Goal: Task Accomplishment & Management: Use online tool/utility

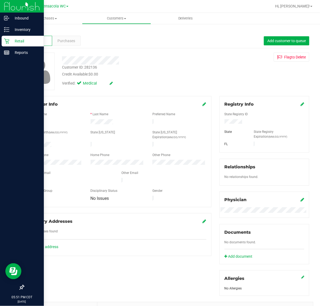
click at [1, 42] on link "Retail" at bounding box center [22, 41] width 44 height 11
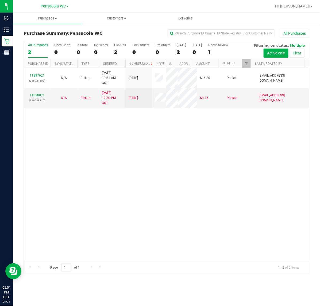
click at [219, 173] on div "11837621 (316921503) N/A Pickup [DATE] 10:31 AM CDT 8/24/2025 $16.80 Packed [EM…" at bounding box center [166, 164] width 285 height 193
click at [40, 97] on link "11838071" at bounding box center [37, 95] width 15 height 4
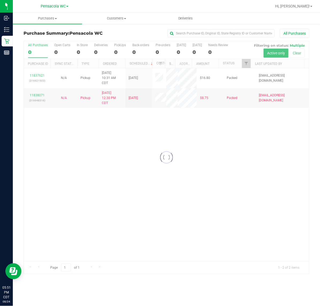
click at [243, 66] on div at bounding box center [166, 157] width 285 height 233
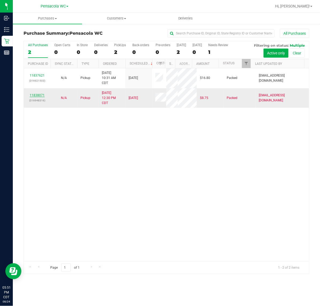
click at [41, 97] on link "11838071" at bounding box center [37, 95] width 15 height 4
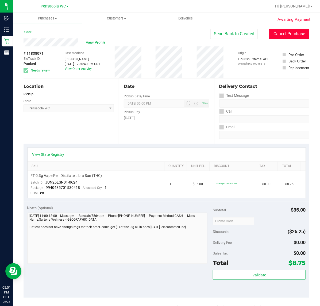
click at [269, 32] on button "Cancel Purchase" at bounding box center [289, 34] width 40 height 10
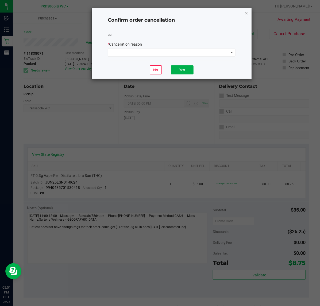
click at [246, 12] on icon "Close" at bounding box center [246, 13] width 4 height 6
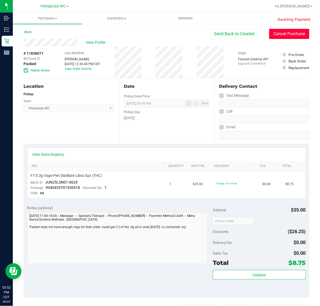
click at [294, 34] on button "Cancel Purchase" at bounding box center [289, 34] width 40 height 10
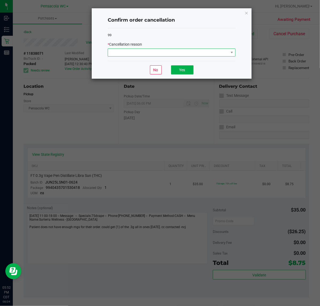
click at [206, 55] on span at bounding box center [168, 52] width 120 height 7
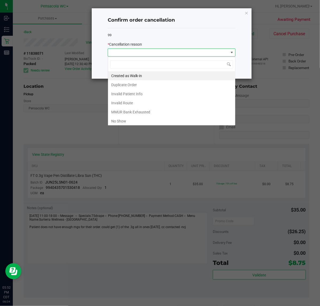
scroll to position [8, 127]
drag, startPoint x: 122, startPoint y: 122, endPoint x: 124, endPoint y: 111, distance: 10.6
click at [122, 122] on li "No Show" at bounding box center [171, 121] width 127 height 9
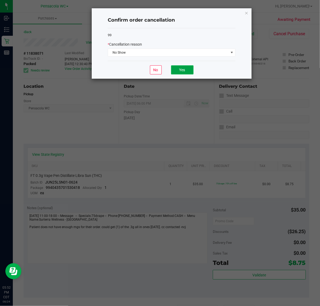
click at [181, 67] on button "Yes" at bounding box center [182, 69] width 22 height 9
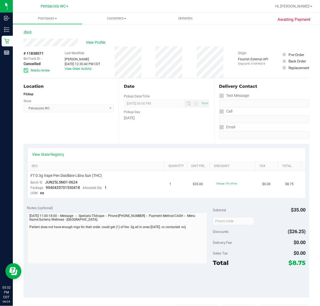
click at [31, 31] on link "Back" at bounding box center [27, 32] width 8 height 4
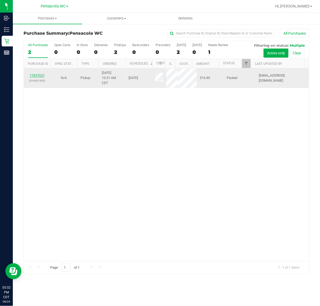
click at [37, 75] on link "11837621" at bounding box center [37, 76] width 15 height 4
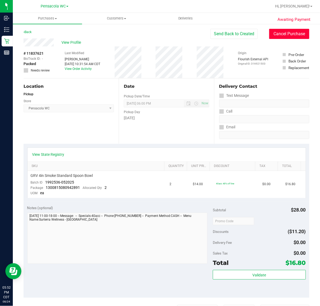
click at [292, 34] on button "Cancel Purchase" at bounding box center [289, 34] width 40 height 10
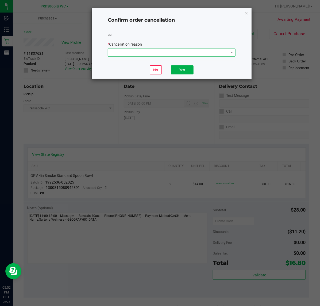
click at [199, 56] on span at bounding box center [168, 52] width 120 height 7
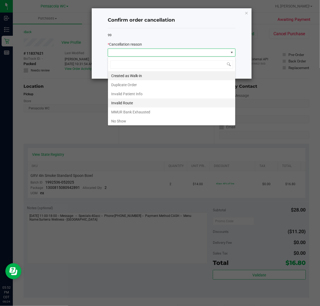
scroll to position [8, 127]
click at [148, 122] on li "No Show" at bounding box center [171, 121] width 127 height 9
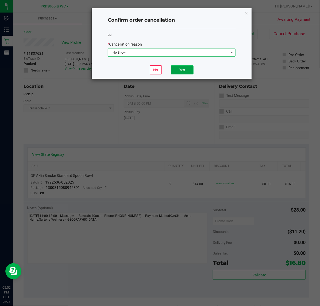
click at [187, 74] on button "Yes" at bounding box center [182, 69] width 22 height 9
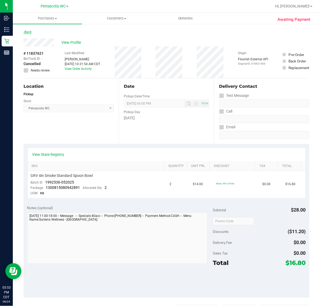
click at [27, 32] on link "Back" at bounding box center [27, 32] width 8 height 4
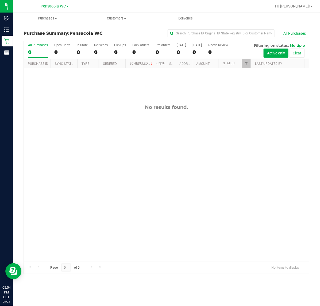
click at [275, 133] on div "No results found." at bounding box center [166, 182] width 285 height 229
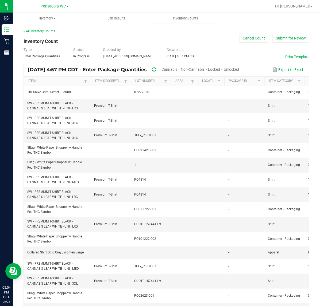
click at [154, 31] on div "< All Inventory Counts" at bounding box center [165, 31] width 285 height 5
click at [284, 39] on button "Submit for Review" at bounding box center [290, 38] width 37 height 9
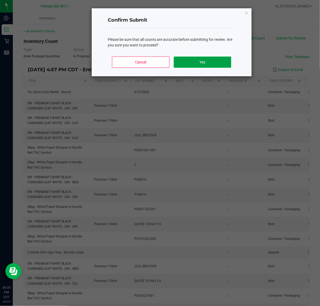
click at [214, 60] on button "Yes" at bounding box center [202, 62] width 57 height 11
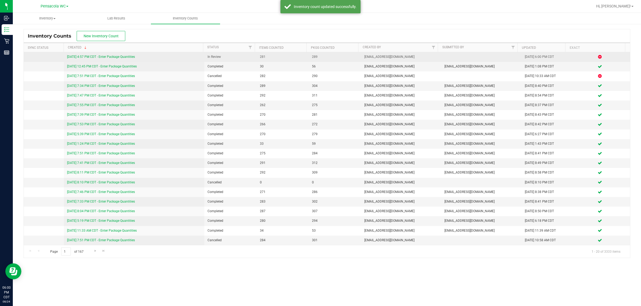
click at [135, 56] on link "[DATE] 4:57 PM CDT - Enter Package Quantities" at bounding box center [101, 57] width 68 height 4
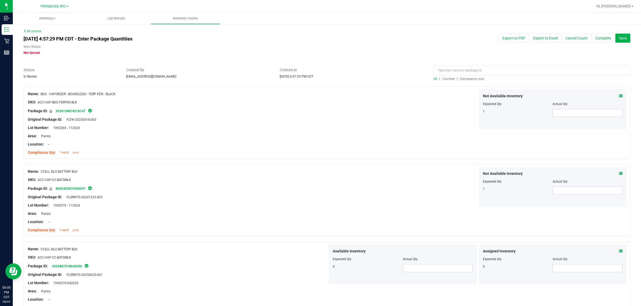
click at [319, 80] on span "Discrepancy only" at bounding box center [471, 79] width 25 height 4
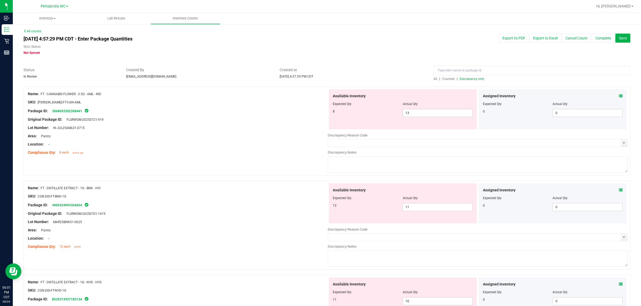
click at [319, 96] on icon at bounding box center [621, 96] width 4 height 4
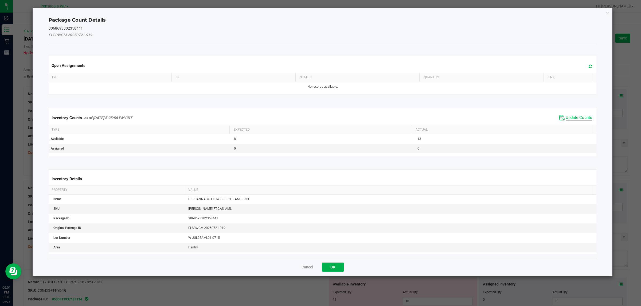
click at [319, 117] on span "Update Counts" at bounding box center [578, 117] width 26 height 5
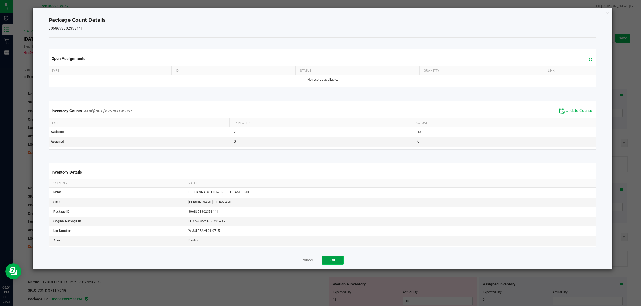
click at [319, 260] on button "OK" at bounding box center [333, 260] width 22 height 9
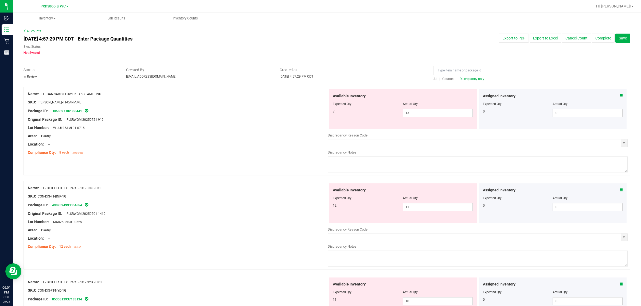
click at [319, 189] on icon at bounding box center [621, 190] width 4 height 4
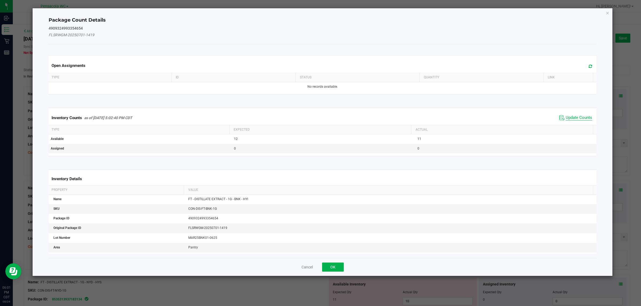
click at [319, 116] on span "Update Counts" at bounding box center [578, 117] width 26 height 5
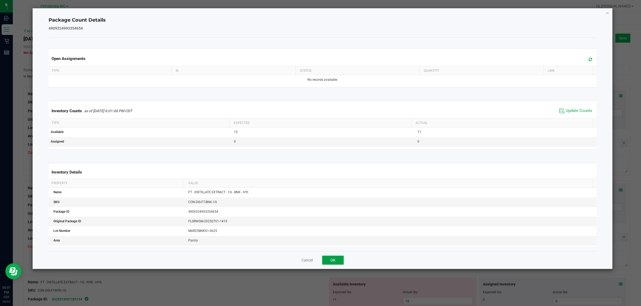
click at [319, 262] on button "OK" at bounding box center [333, 260] width 22 height 9
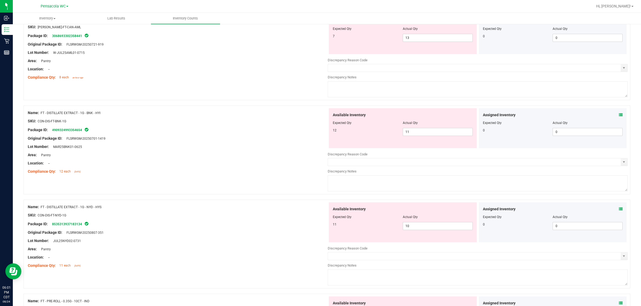
scroll to position [81, 0]
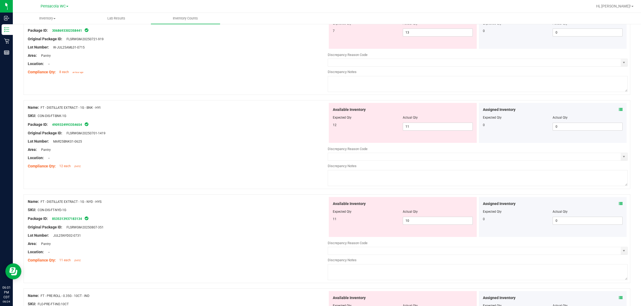
click at [319, 204] on icon at bounding box center [621, 204] width 4 height 4
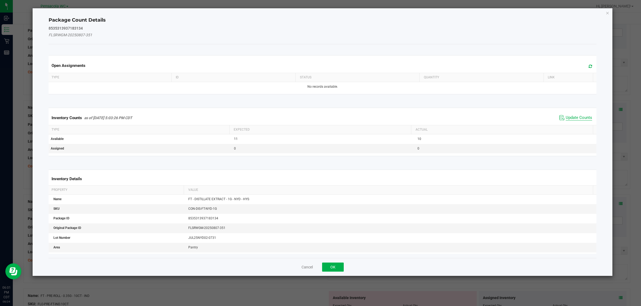
click at [319, 118] on span "Update Counts" at bounding box center [578, 117] width 26 height 5
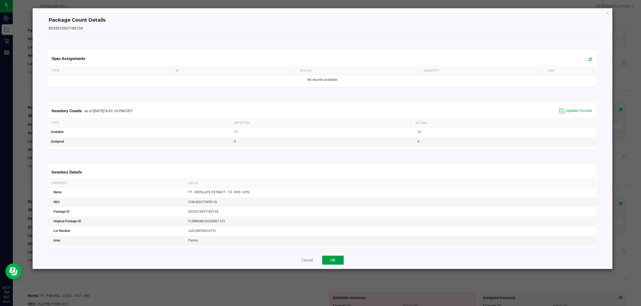
click at [319, 258] on button "OK" at bounding box center [333, 260] width 22 height 9
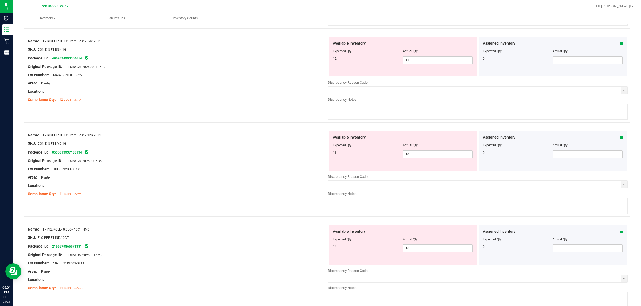
scroll to position [196, 0]
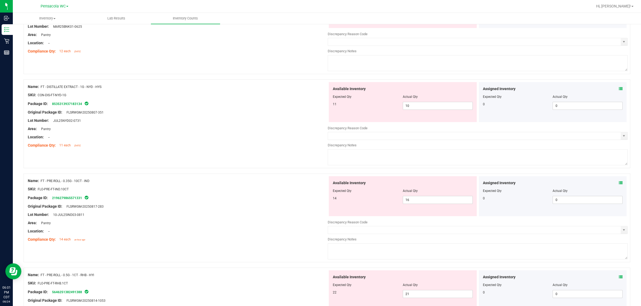
click at [319, 185] on icon at bounding box center [621, 183] width 4 height 4
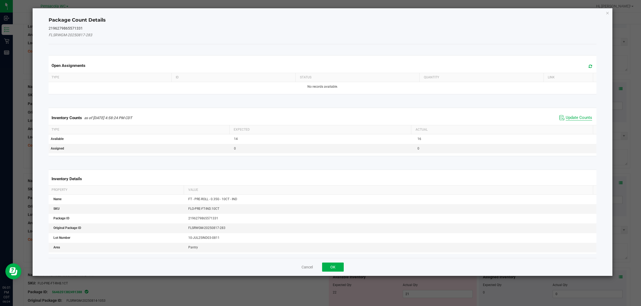
click at [319, 117] on span "Update Counts" at bounding box center [578, 117] width 26 height 5
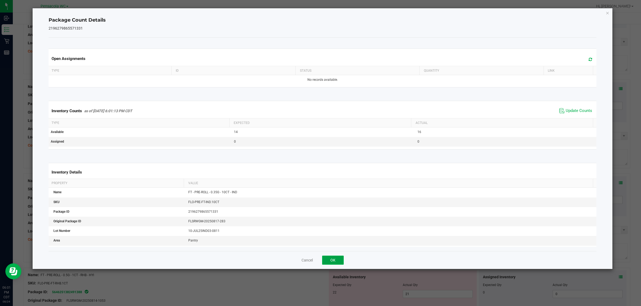
click at [319, 260] on button "OK" at bounding box center [333, 260] width 22 height 9
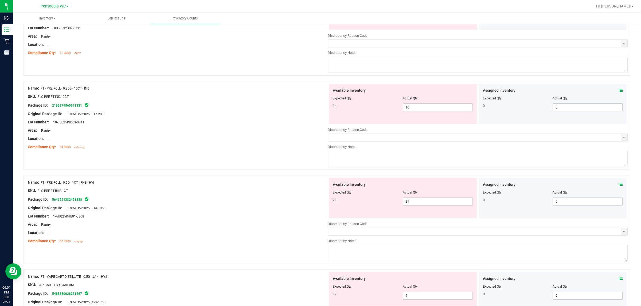
scroll to position [289, 0]
click at [319, 186] on div "Assigned Inventory Expected Qty Actual Qty 0 0 0" at bounding box center [553, 198] width 148 height 40
click at [319, 186] on icon at bounding box center [621, 185] width 4 height 4
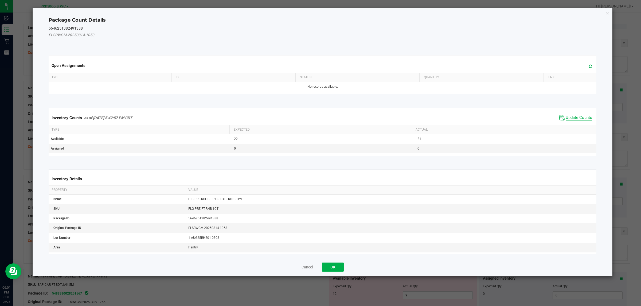
click at [319, 117] on span "Update Counts" at bounding box center [578, 117] width 26 height 5
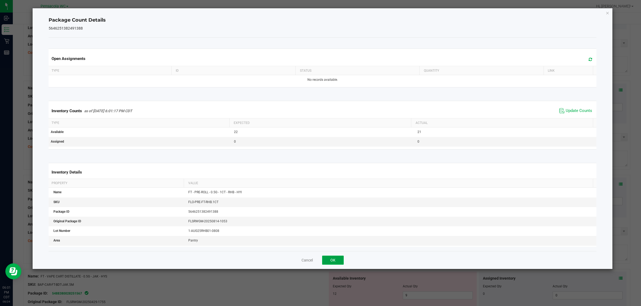
click at [319, 261] on button "OK" at bounding box center [333, 260] width 22 height 9
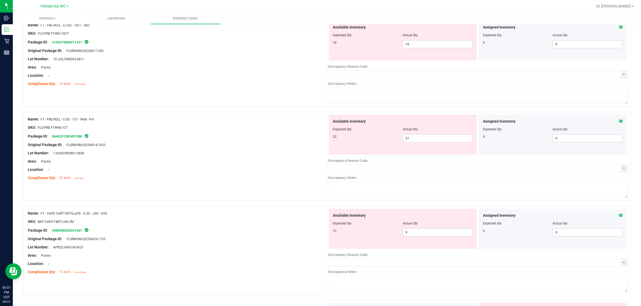
scroll to position [397, 0]
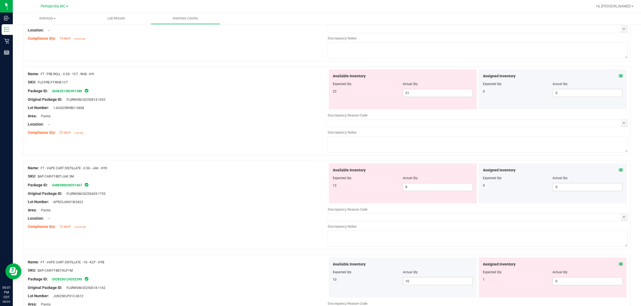
click at [319, 172] on icon at bounding box center [621, 170] width 4 height 4
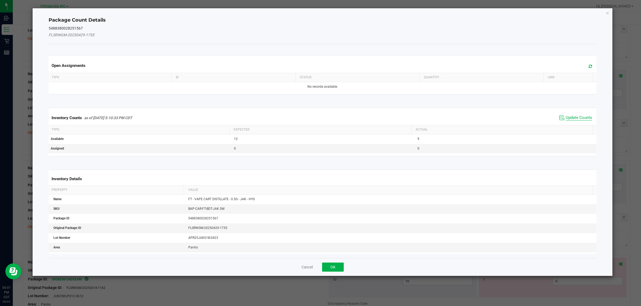
click at [319, 118] on span "Update Counts" at bounding box center [578, 117] width 26 height 5
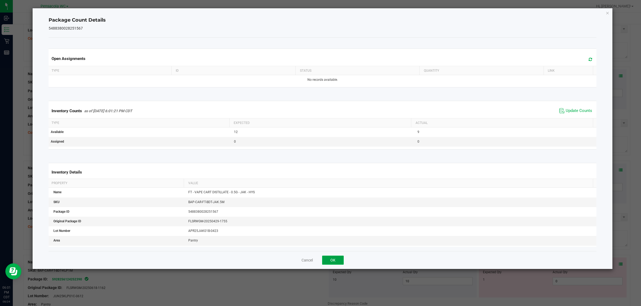
click at [319, 261] on button "OK" at bounding box center [333, 260] width 22 height 9
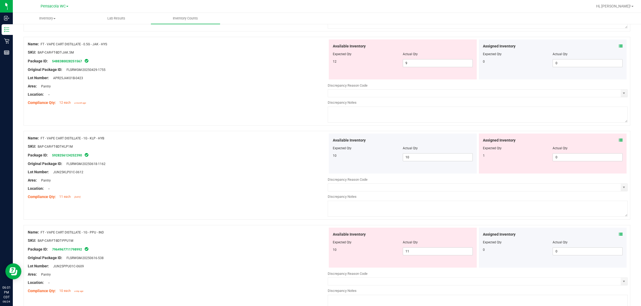
scroll to position [522, 0]
click at [319, 141] on icon at bounding box center [621, 139] width 4 height 4
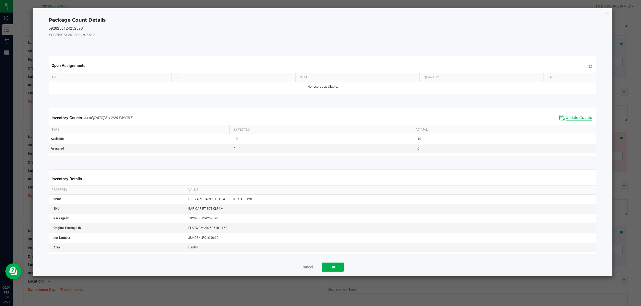
click at [319, 116] on span "Update Counts" at bounding box center [578, 117] width 26 height 5
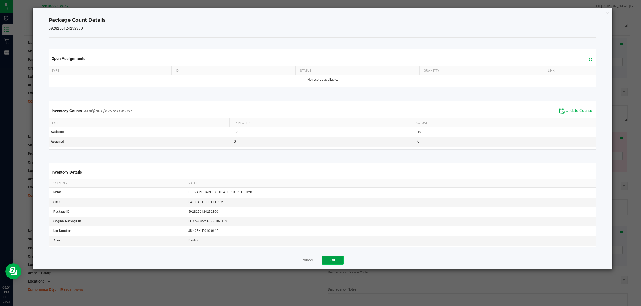
click at [319, 260] on button "OK" at bounding box center [333, 260] width 22 height 9
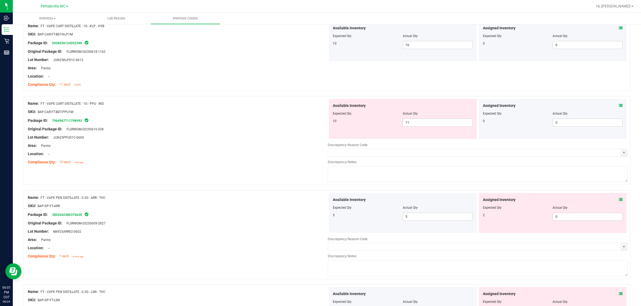
scroll to position [637, 0]
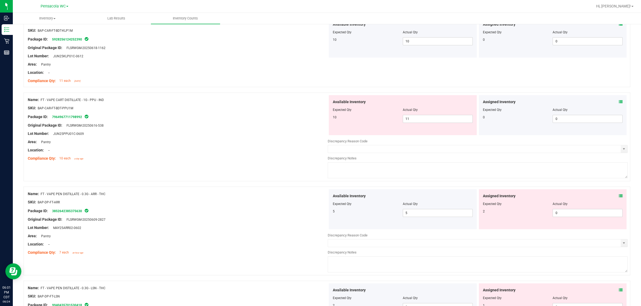
click at [319, 103] on icon at bounding box center [621, 102] width 4 height 4
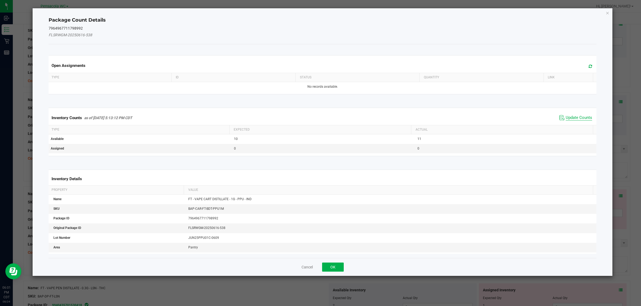
click at [319, 117] on span "Update Counts" at bounding box center [578, 117] width 26 height 5
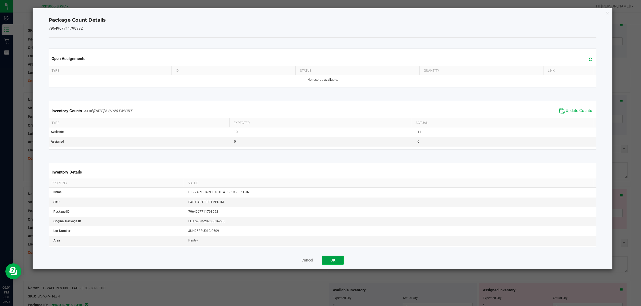
click at [319, 264] on button "OK" at bounding box center [333, 260] width 22 height 9
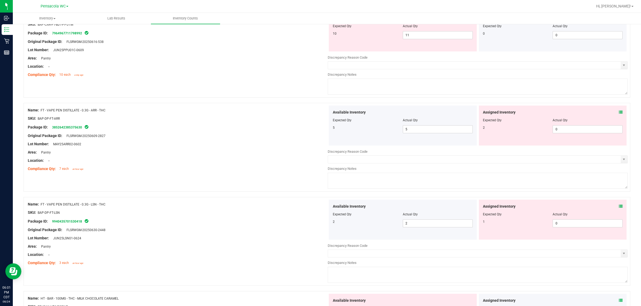
scroll to position [722, 0]
click at [319, 116] on div "Assigned Inventory Expected Qty Actual Qty 2 0 0" at bounding box center [553, 125] width 148 height 40
click at [319, 114] on icon at bounding box center [621, 112] width 4 height 4
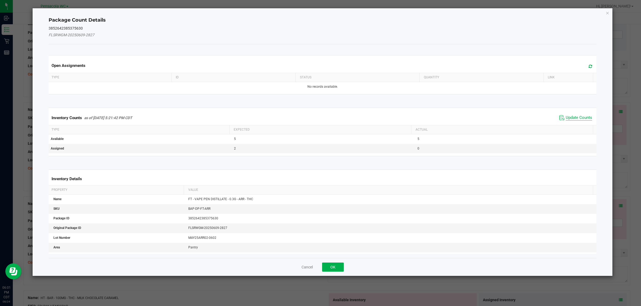
click at [319, 115] on span "Update Counts" at bounding box center [578, 117] width 26 height 5
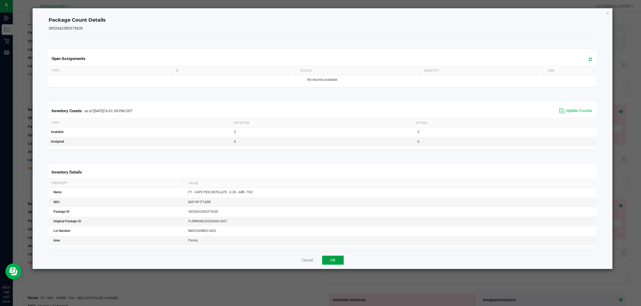
click at [319, 261] on button "OK" at bounding box center [333, 260] width 22 height 9
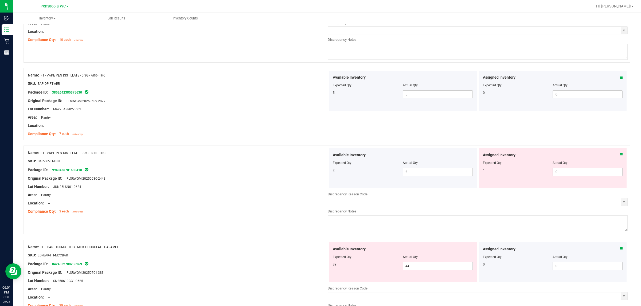
scroll to position [793, 0]
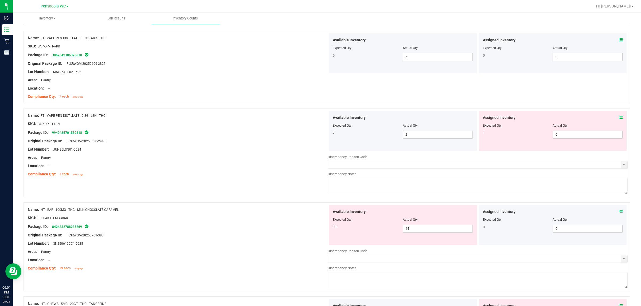
click at [319, 120] on icon at bounding box center [621, 118] width 4 height 4
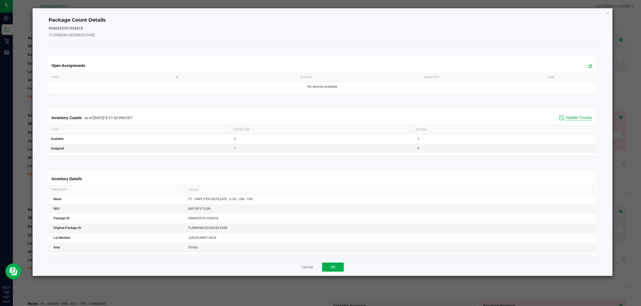
click at [319, 119] on span "Update Counts" at bounding box center [578, 117] width 26 height 5
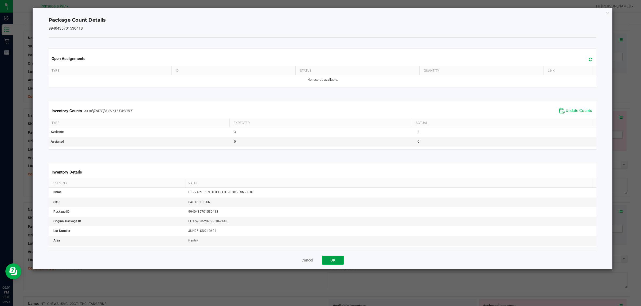
click at [319, 264] on button "OK" at bounding box center [333, 260] width 22 height 9
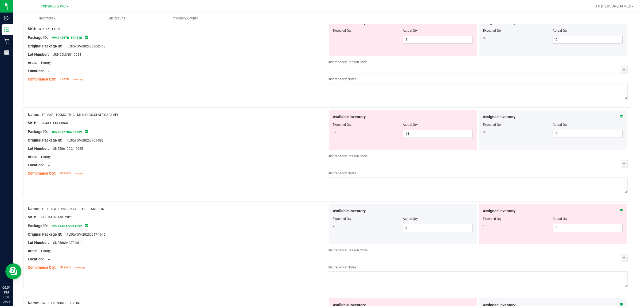
scroll to position [891, 0]
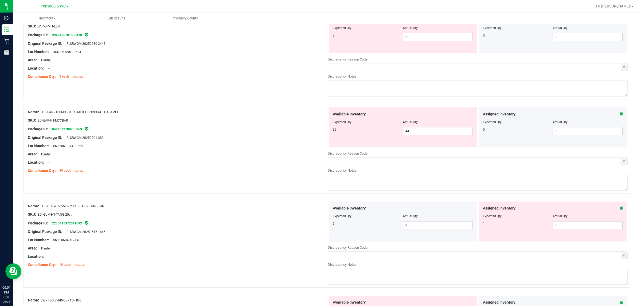
click at [319, 116] on icon at bounding box center [621, 114] width 4 height 4
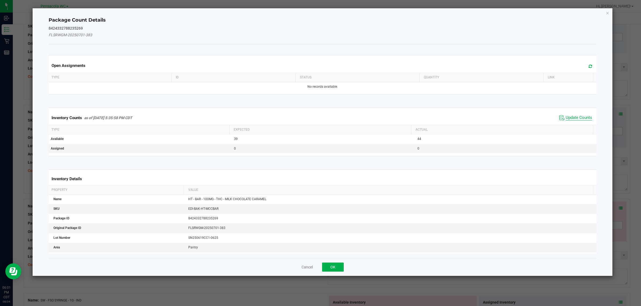
click at [319, 118] on span "Update Counts" at bounding box center [578, 117] width 26 height 5
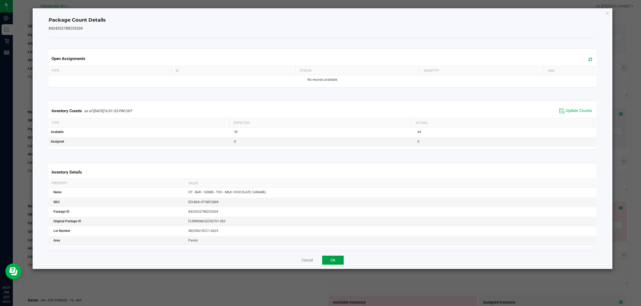
click at [319, 260] on button "OK" at bounding box center [333, 260] width 22 height 9
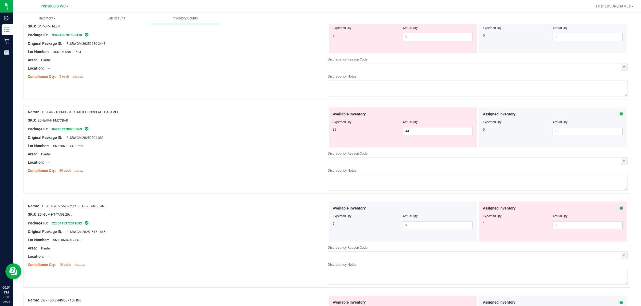
click at [319, 210] on icon at bounding box center [621, 209] width 4 height 4
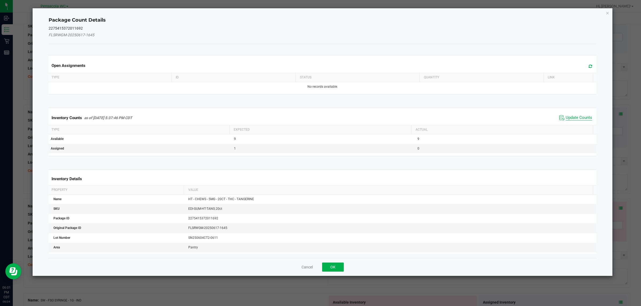
click at [319, 117] on span "Update Counts" at bounding box center [578, 117] width 26 height 5
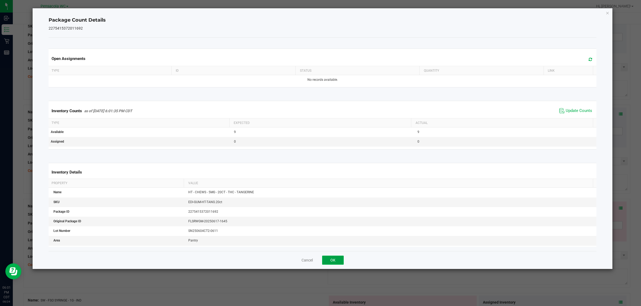
click at [319, 263] on button "OK" at bounding box center [333, 260] width 22 height 9
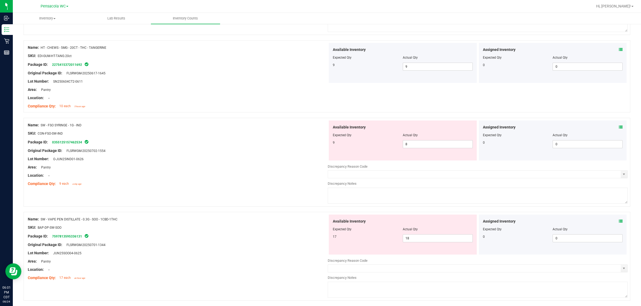
scroll to position [1050, 0]
click at [319, 129] on icon at bounding box center [621, 127] width 4 height 4
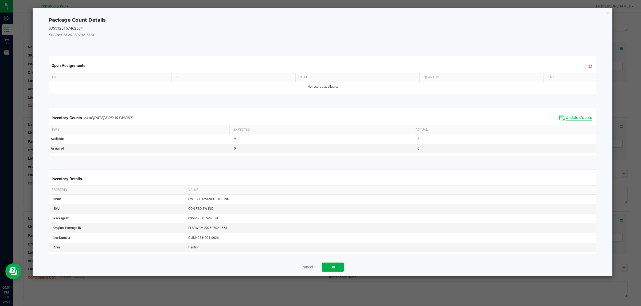
click at [319, 118] on span "Update Counts" at bounding box center [578, 117] width 26 height 5
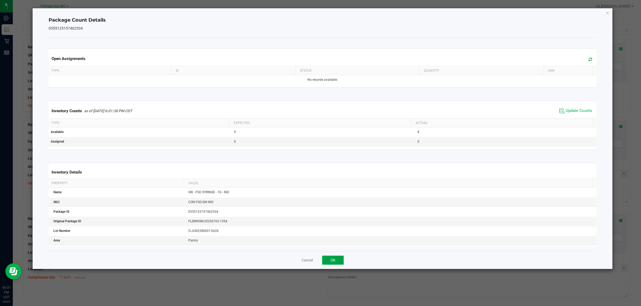
click at [319, 265] on button "OK" at bounding box center [333, 260] width 22 height 9
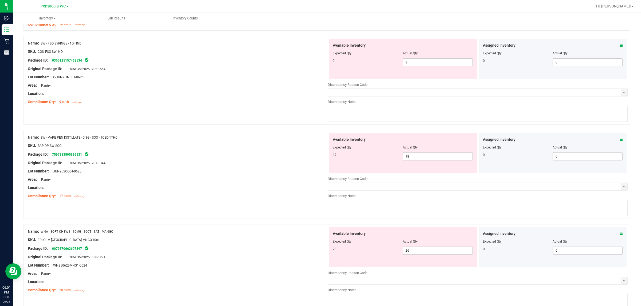
scroll to position [1167, 0]
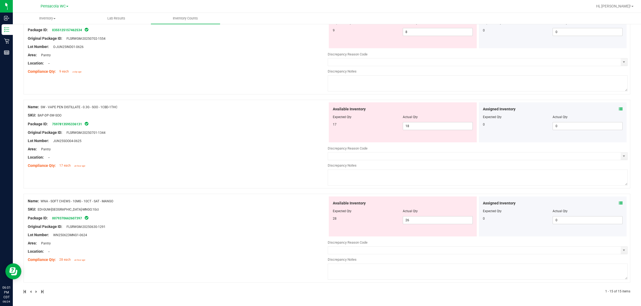
click at [319, 108] on icon at bounding box center [621, 109] width 4 height 4
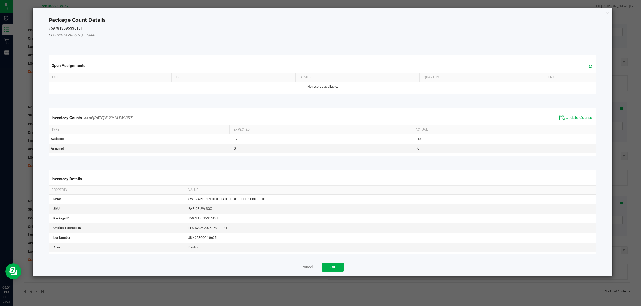
click at [319, 120] on span "Update Counts" at bounding box center [578, 117] width 26 height 5
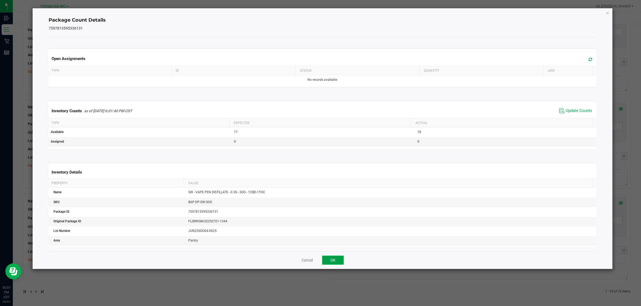
click at [319, 262] on button "OK" at bounding box center [333, 260] width 22 height 9
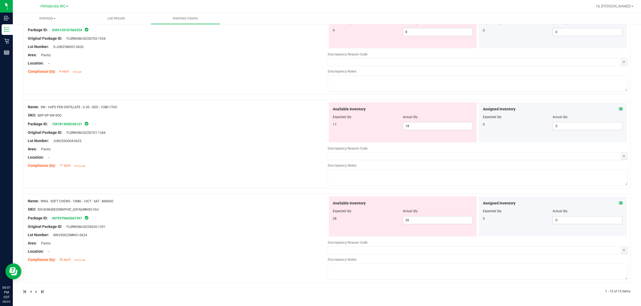
click at [319, 203] on icon at bounding box center [621, 204] width 4 height 4
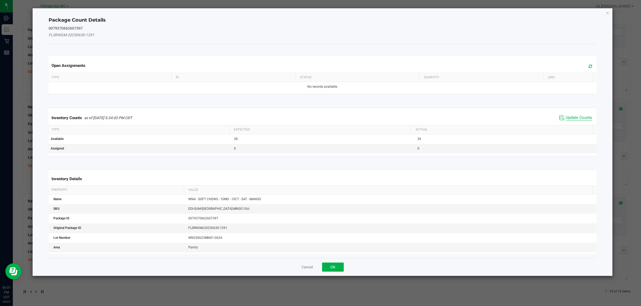
click at [319, 115] on span "Update Counts" at bounding box center [578, 117] width 26 height 5
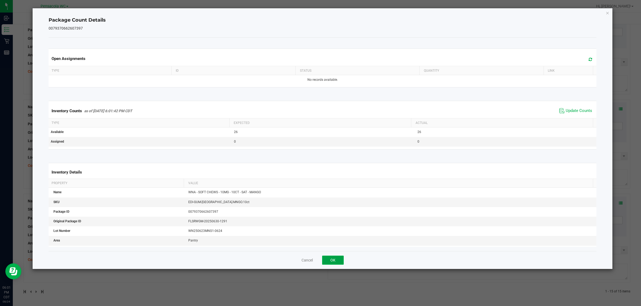
click at [319, 262] on button "OK" at bounding box center [333, 260] width 22 height 9
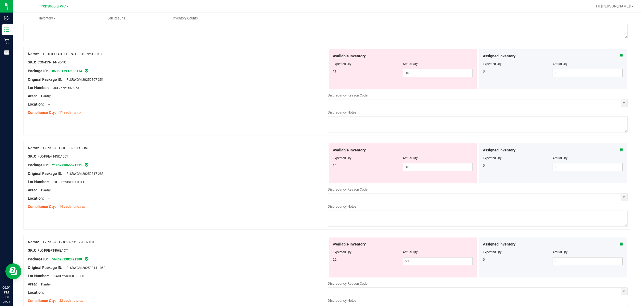
scroll to position [0, 0]
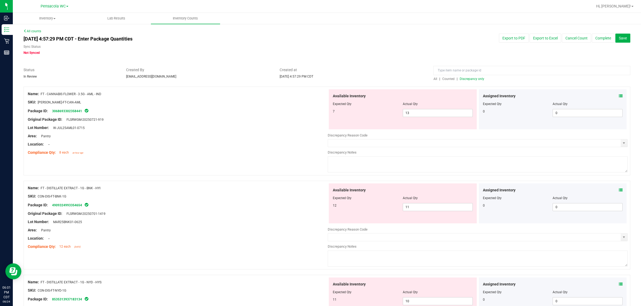
click at [319, 79] on span "Discrepancy only" at bounding box center [471, 79] width 25 height 4
click at [319, 111] on input "13" at bounding box center [437, 112] width 69 height 7
type input "1"
type input "7"
click at [257, 142] on div "Location: --" at bounding box center [178, 145] width 300 height 6
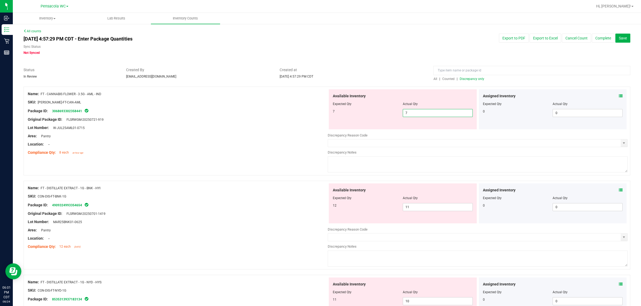
type input "7"
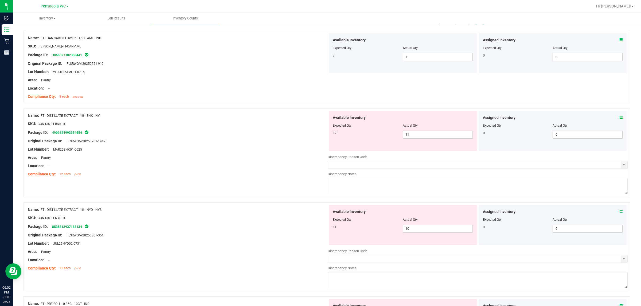
scroll to position [73, 0]
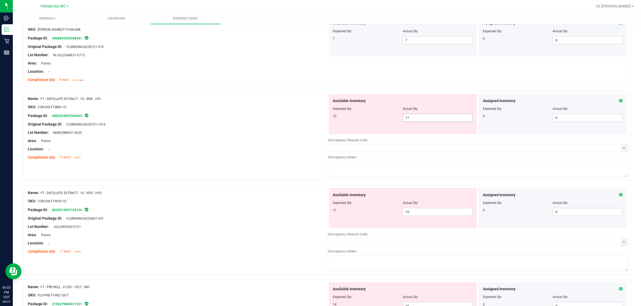
click at [319, 118] on span "11 11" at bounding box center [438, 118] width 70 height 8
click at [319, 118] on input "11" at bounding box center [437, 117] width 69 height 7
type input "12"
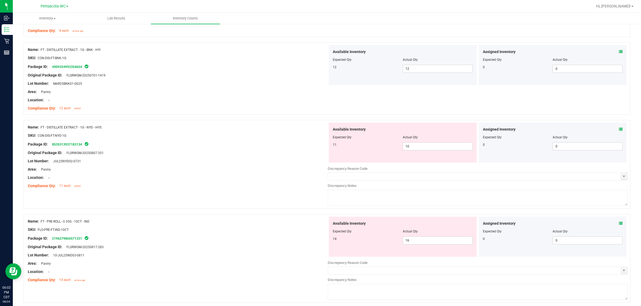
scroll to position [173, 0]
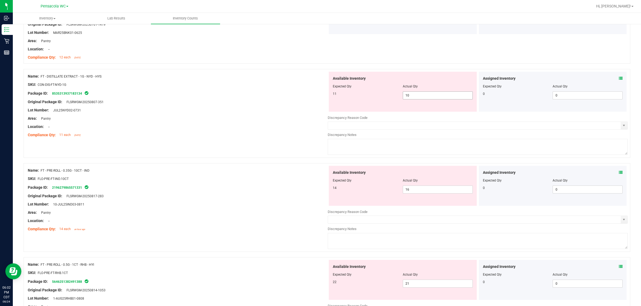
click at [319, 98] on span "10 10" at bounding box center [438, 96] width 70 height 8
type input "11"
click at [233, 134] on div "Compliance Qty: 11 each [DATE]" at bounding box center [178, 135] width 300 height 6
type input "11"
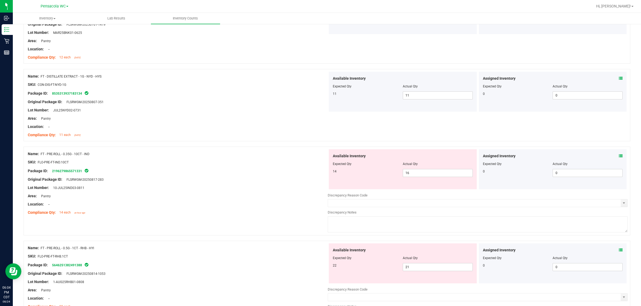
click at [291, 185] on div at bounding box center [178, 184] width 300 height 3
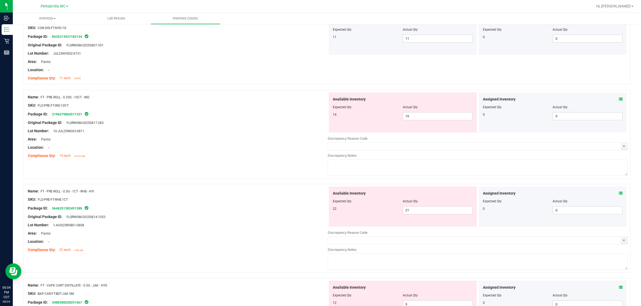
scroll to position [250, 0]
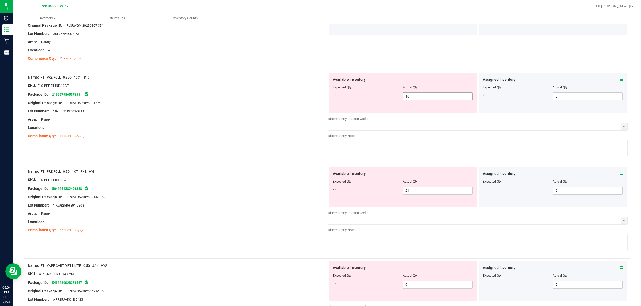
click at [319, 97] on input "16" at bounding box center [437, 96] width 69 height 7
type input "1"
type input "14"
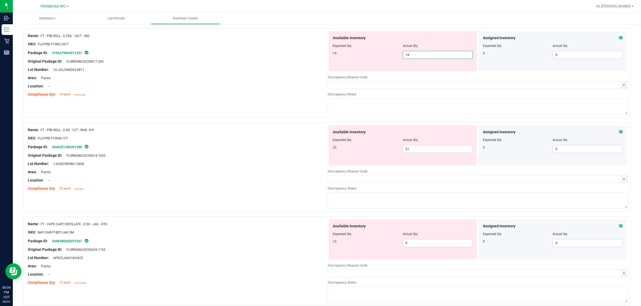
scroll to position [279, 0]
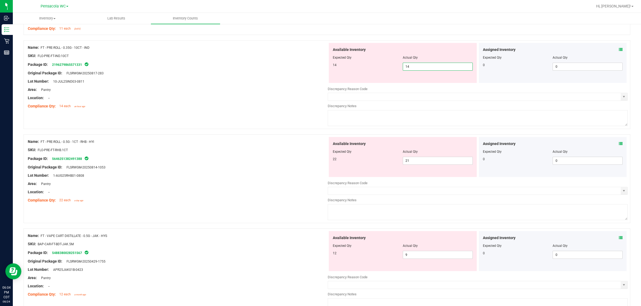
click at [271, 163] on div "Name: FT - PRE-ROLL - 0.5G - 1CT - RHB - HYI SKU: FLO-PRE-FT-RHB.1CT Package ID…" at bounding box center [178, 171] width 300 height 68
type input "14"
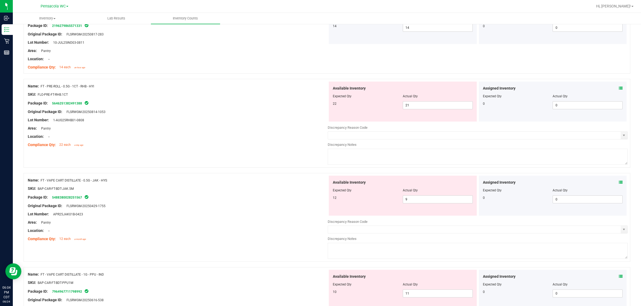
scroll to position [323, 0]
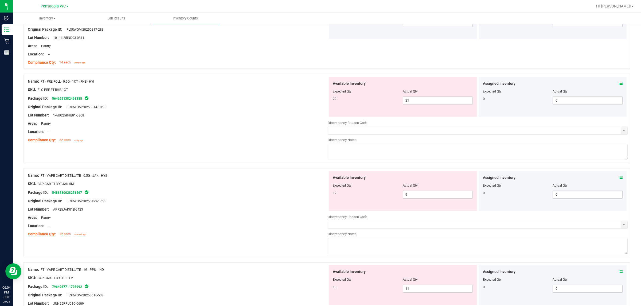
click at [319, 111] on div "Available Inventory Expected Qty Actual Qty 22 21 21" at bounding box center [403, 97] width 148 height 40
click at [319, 102] on input "21" at bounding box center [437, 100] width 69 height 7
type input "2"
type input "22"
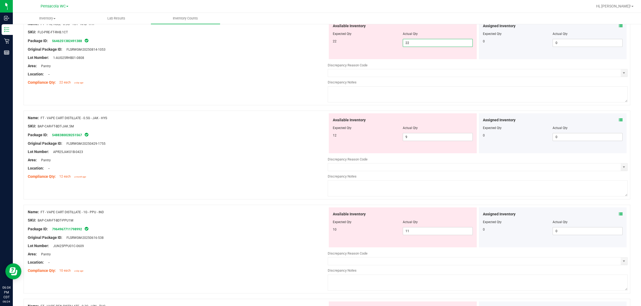
scroll to position [373, 0]
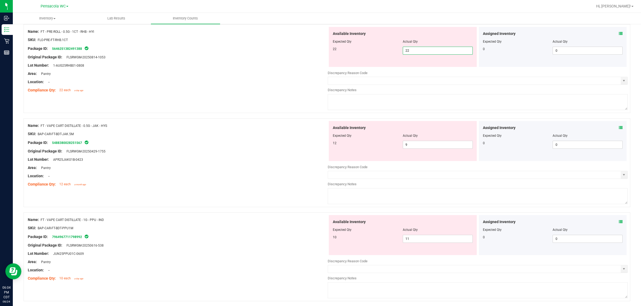
click at [262, 143] on div "Name: FT - VAPE CART DISTILLATE - 0.5G - JAK - HYS SKU: BAP-CAR-FT-BDT-JAK.5M P…" at bounding box center [178, 155] width 300 height 68
type input "22"
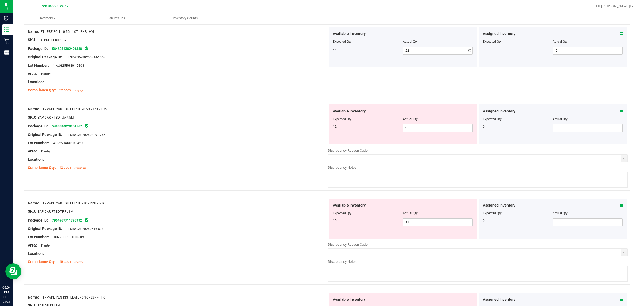
click at [274, 143] on div "Lot Number: APR25JAK01B-0423" at bounding box center [178, 143] width 300 height 6
click at [319, 127] on input "9" at bounding box center [437, 128] width 69 height 7
type input "12"
click at [226, 156] on div at bounding box center [178, 155] width 300 height 3
type input "12"
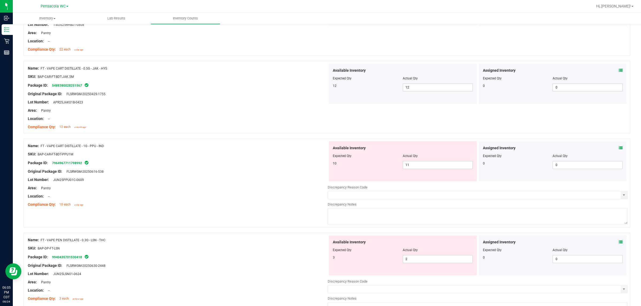
scroll to position [442, 0]
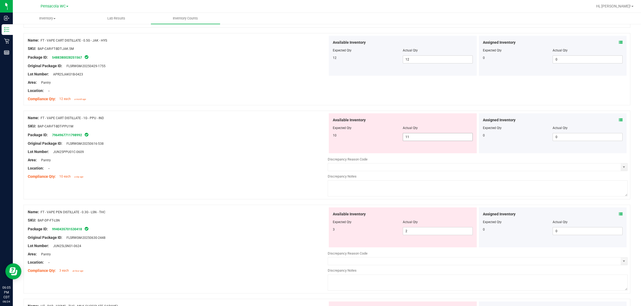
click at [319, 139] on input "11" at bounding box center [437, 136] width 69 height 7
type input "10"
click at [246, 154] on div "Lot Number: JUN25PPU01C-0609" at bounding box center [178, 152] width 300 height 6
type input "10"
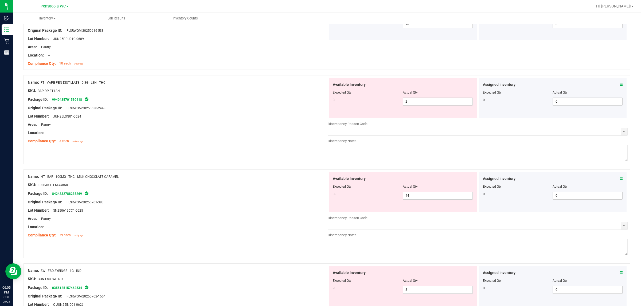
scroll to position [556, 0]
click at [319, 101] on input "2" at bounding box center [437, 101] width 69 height 7
type input "3"
click at [258, 197] on div "Name: HT - BAR - 100MG - THC - MILK CHOCOLATE CARAMEL SKU: EDI-BAK-HT-MCCBAR Pa…" at bounding box center [178, 206] width 300 height 68
type input "3"
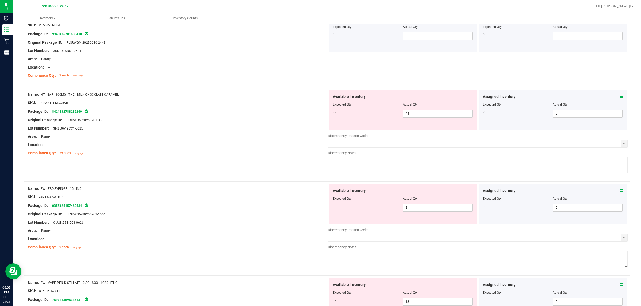
scroll to position [635, 0]
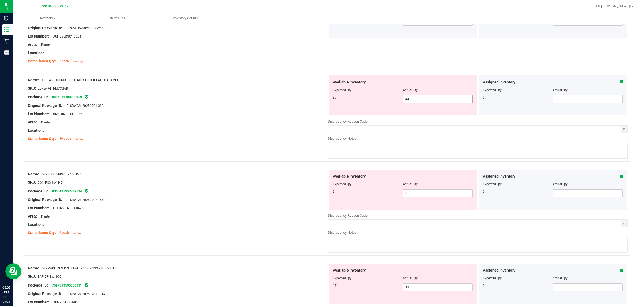
click at [319, 102] on input "44" at bounding box center [437, 99] width 69 height 7
type input "4"
type input "39"
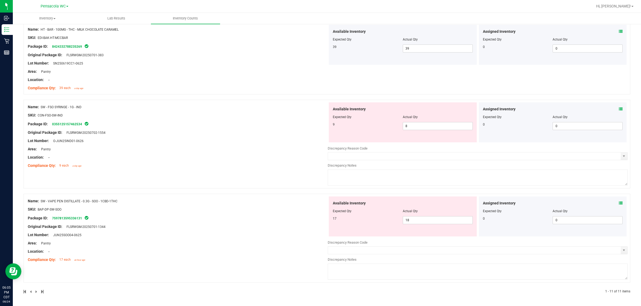
scroll to position [687, 0]
click at [319, 222] on input "18" at bounding box center [437, 220] width 69 height 7
type input "17"
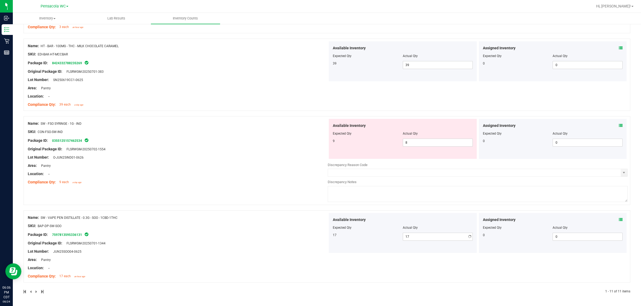
scroll to position [671, 0]
click at [319, 141] on input "8" at bounding box center [437, 142] width 69 height 7
type input "9"
click at [260, 158] on div "Name: SW - FSO SYRINGE - 1G - IND SKU: CON-FSO-SW-IND Package ID: 0355125157462…" at bounding box center [178, 153] width 300 height 68
type input "9"
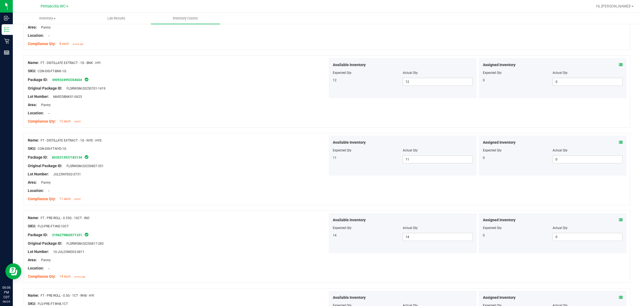
scroll to position [0, 0]
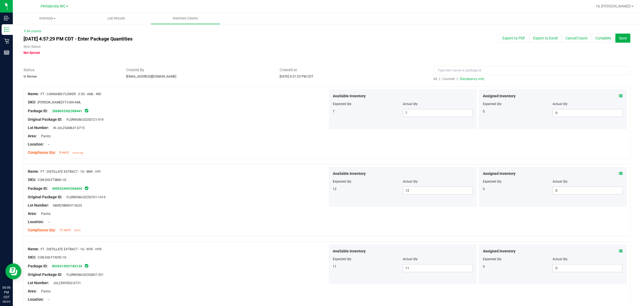
click at [319, 79] on span "Discrepancy only" at bounding box center [471, 79] width 25 height 4
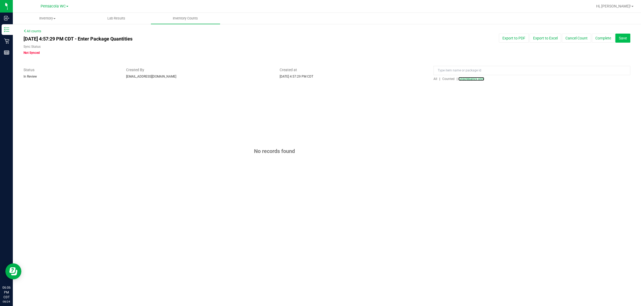
click at [319, 37] on button "Save" at bounding box center [622, 38] width 15 height 9
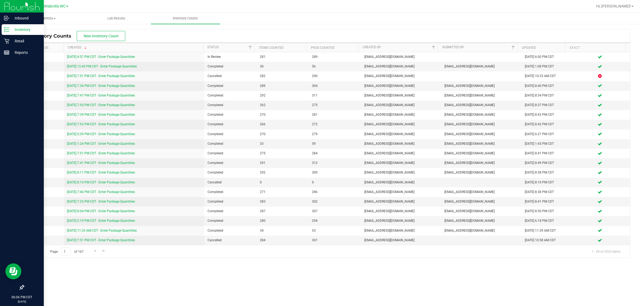
click at [5, 27] on icon at bounding box center [6, 29] width 5 height 5
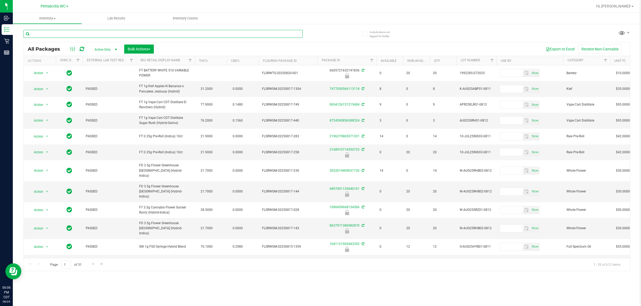
click at [128, 35] on input "text" at bounding box center [162, 34] width 279 height 8
click at [140, 33] on input "text" at bounding box center [162, 34] width 279 height 8
type input "8411451593054707"
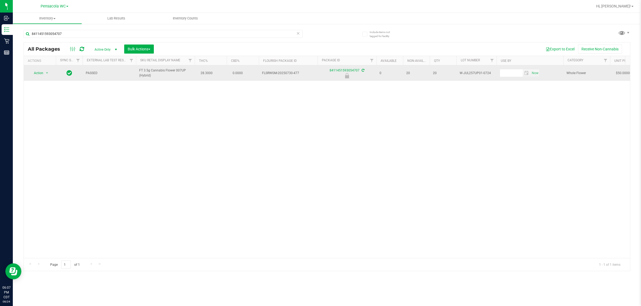
click at [34, 72] on span "Action" at bounding box center [36, 72] width 14 height 7
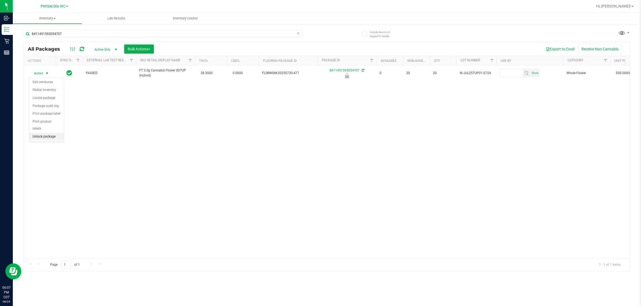
click at [44, 133] on li "Unlock package" at bounding box center [46, 137] width 34 height 8
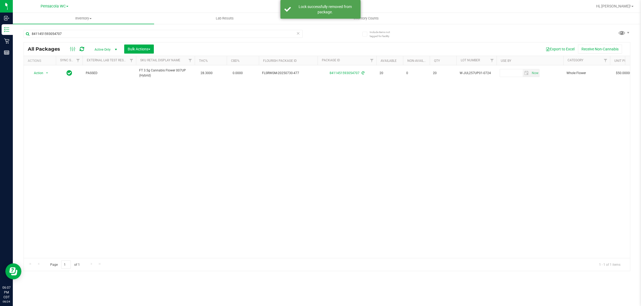
click at [256, 128] on div "Action Action Create package Edit attributes Global inventory Locate package Lo…" at bounding box center [327, 161] width 606 height 193
click at [297, 33] on icon at bounding box center [298, 33] width 4 height 6
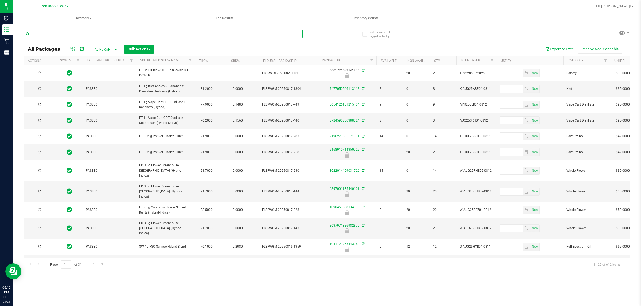
click at [83, 34] on input "text" at bounding box center [162, 34] width 279 height 8
click at [82, 35] on input "text" at bounding box center [162, 34] width 279 height 8
type input "9384442569172777"
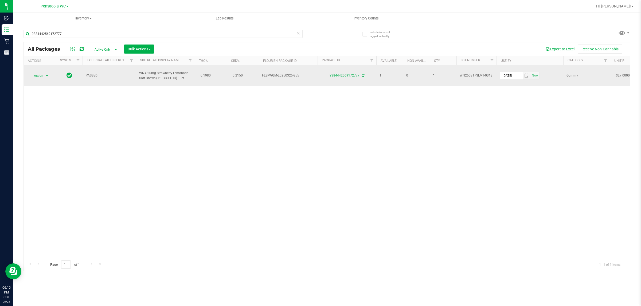
click at [46, 76] on span "select" at bounding box center [47, 76] width 4 height 4
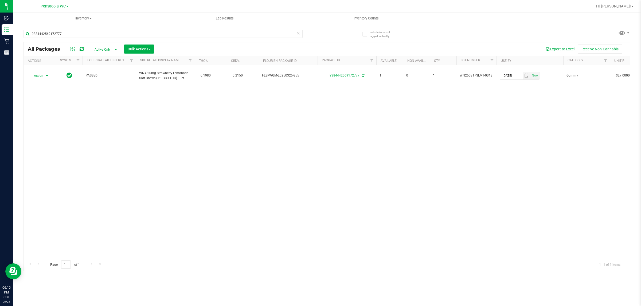
click at [277, 157] on div "Action Action Create package Edit attributes Global inventory Locate package Lo…" at bounding box center [327, 161] width 606 height 193
click at [298, 31] on icon at bounding box center [298, 33] width 4 height 6
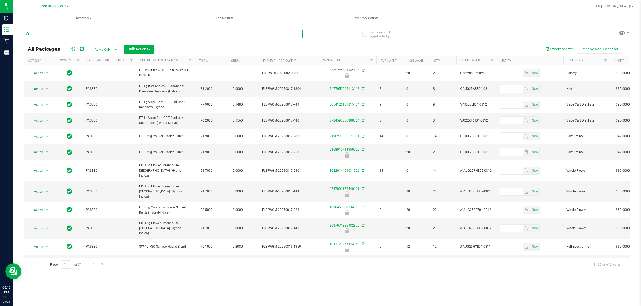
click at [68, 37] on input "text" at bounding box center [162, 34] width 279 height 8
type input "4977344154061196"
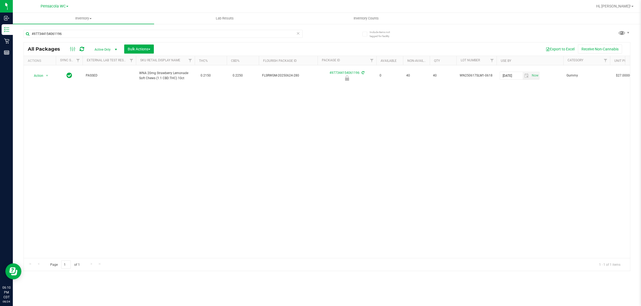
click at [162, 111] on div "Action Action Edit attributes Global inventory Locate package Package audit log…" at bounding box center [327, 161] width 606 height 193
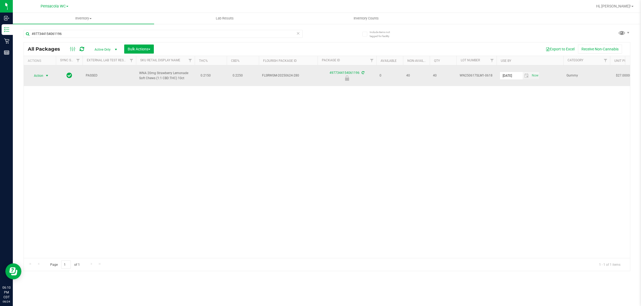
click at [45, 76] on span "select" at bounding box center [47, 76] width 4 height 4
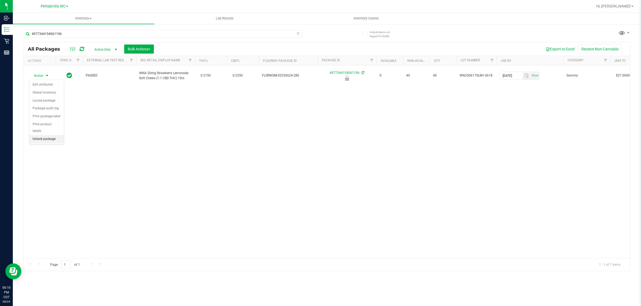
click at [50, 135] on li "Unlock package" at bounding box center [46, 139] width 34 height 8
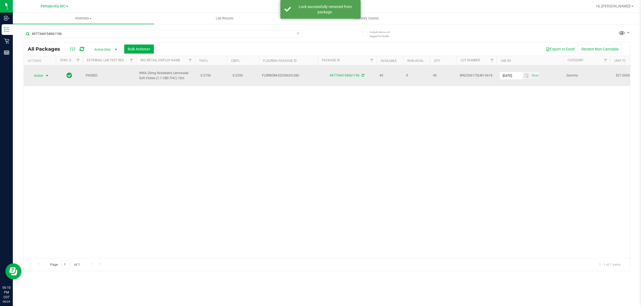
click at [46, 76] on span "select" at bounding box center [47, 76] width 4 height 4
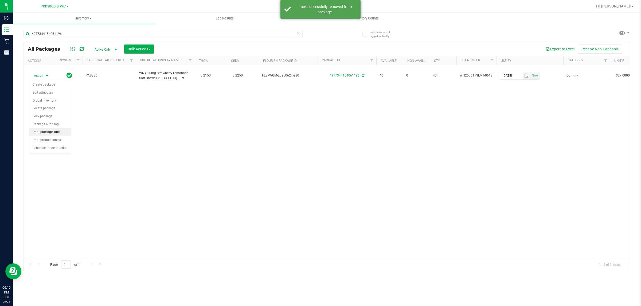
click at [50, 133] on li "Print package label" at bounding box center [49, 132] width 41 height 8
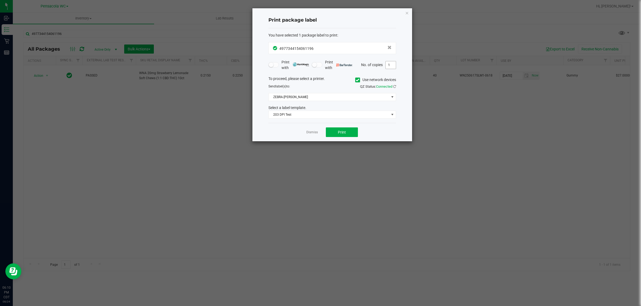
click at [319, 65] on input "1" at bounding box center [390, 64] width 10 height 7
type input "2"
click at [319, 135] on button "Print" at bounding box center [342, 133] width 32 height 10
click at [319, 15] on icon "button" at bounding box center [407, 13] width 4 height 6
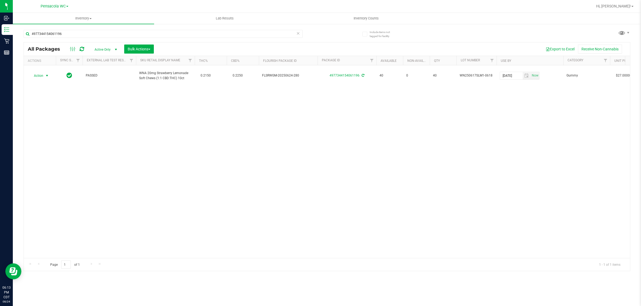
click at [297, 34] on icon at bounding box center [298, 33] width 4 height 6
click at [77, 44] on div "All Packages Active Only Active Only Lab Samples Locked All External Internal B…" at bounding box center [327, 48] width 606 height 13
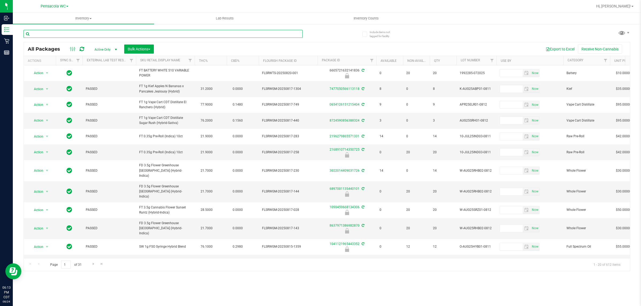
click at [48, 33] on input "text" at bounding box center [162, 34] width 279 height 8
type input "4787757790296480"
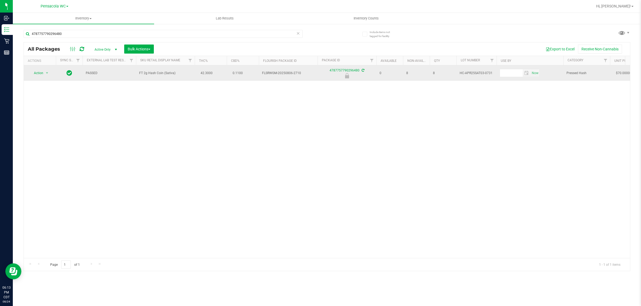
click at [36, 75] on span "Action" at bounding box center [36, 72] width 14 height 7
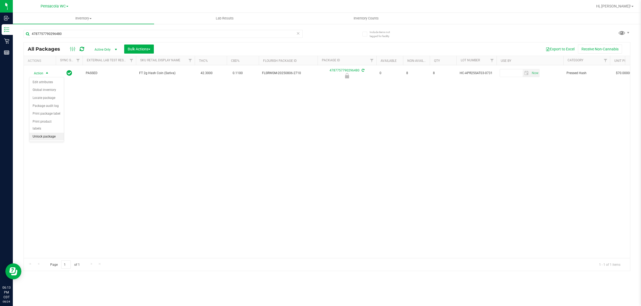
click at [47, 133] on li "Unlock package" at bounding box center [46, 137] width 34 height 8
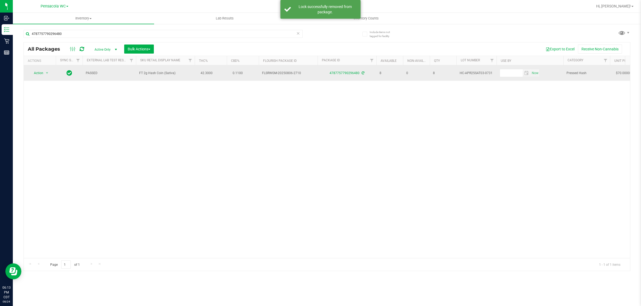
click at [38, 74] on span "Action" at bounding box center [36, 72] width 14 height 7
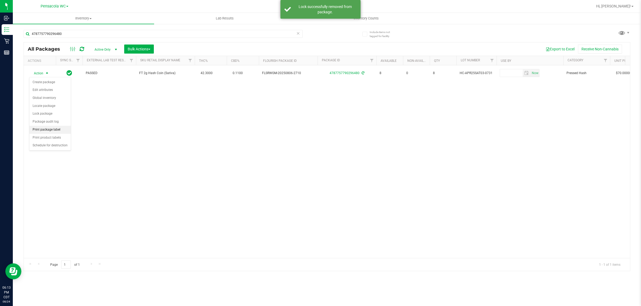
click at [56, 132] on li "Print package label" at bounding box center [49, 130] width 41 height 8
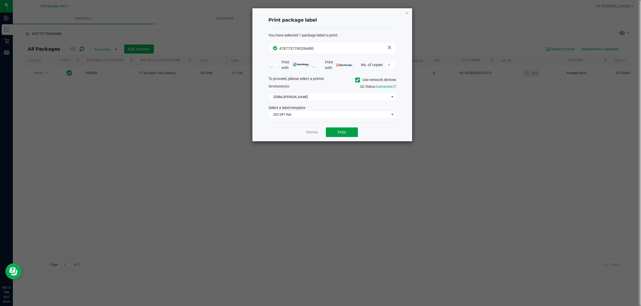
click at [319, 134] on span "Print" at bounding box center [342, 132] width 8 height 4
click at [319, 11] on icon "button" at bounding box center [407, 13] width 4 height 6
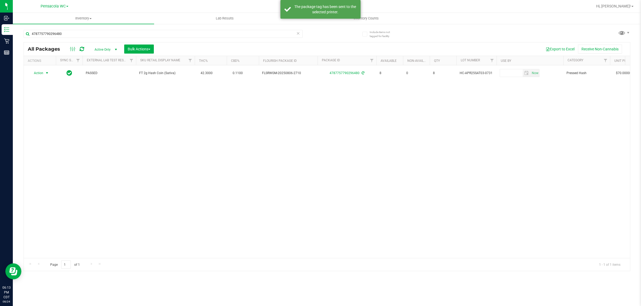
click at [298, 34] on icon at bounding box center [298, 33] width 4 height 6
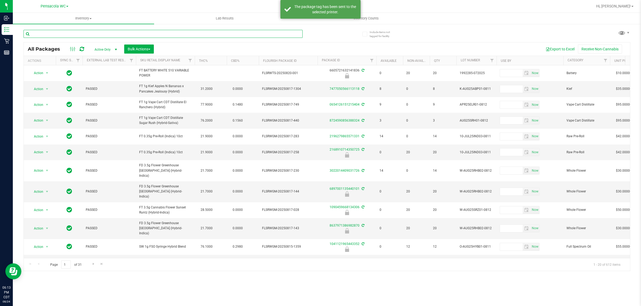
click at [51, 34] on input "text" at bounding box center [162, 34] width 279 height 8
type input "8223337189963048"
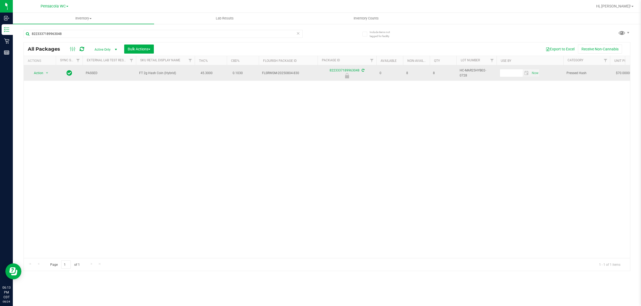
click at [38, 74] on span "Action" at bounding box center [36, 72] width 14 height 7
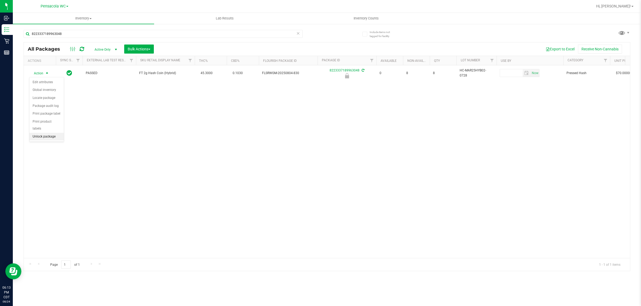
click at [46, 133] on li "Unlock package" at bounding box center [46, 137] width 34 height 8
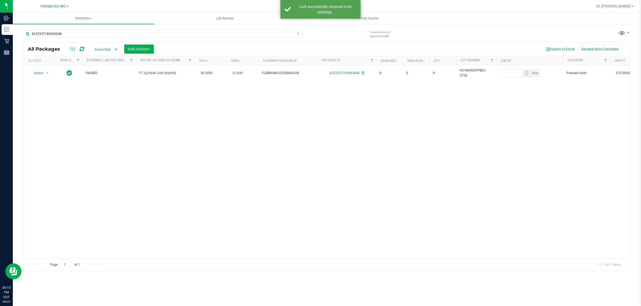
click at [80, 102] on div "Action Action Create package Edit attributes Global inventory Locate package Lo…" at bounding box center [327, 161] width 606 height 193
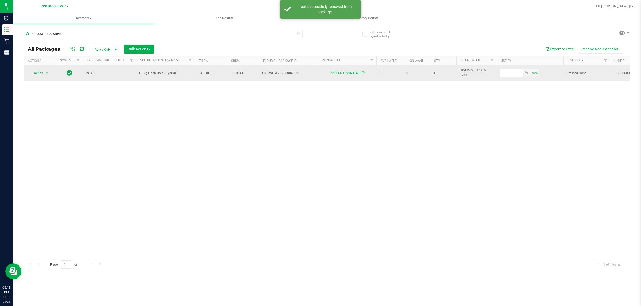
click at [38, 76] on span "Action" at bounding box center [36, 72] width 14 height 7
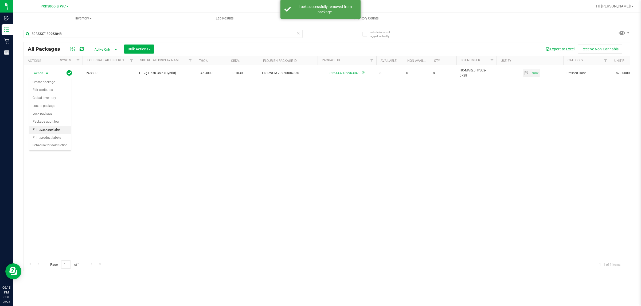
click at [57, 131] on li "Print package label" at bounding box center [49, 130] width 41 height 8
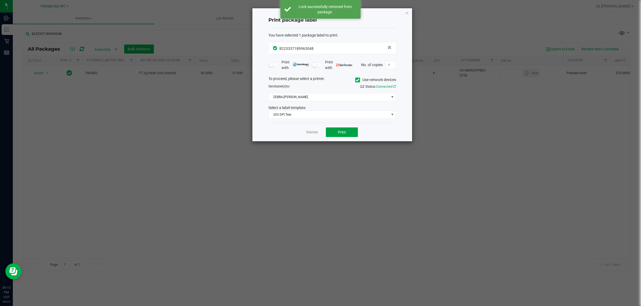
click at [319, 130] on button "Print" at bounding box center [342, 133] width 32 height 10
click at [319, 14] on icon "button" at bounding box center [407, 13] width 4 height 6
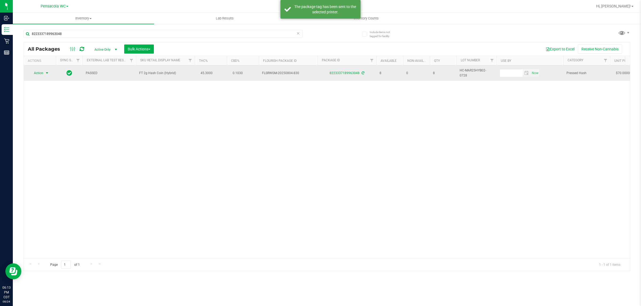
click at [34, 74] on span "Action" at bounding box center [36, 72] width 14 height 7
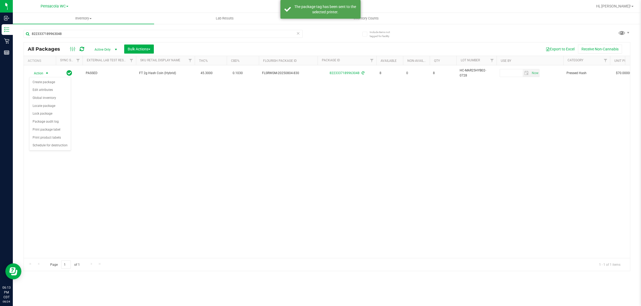
click at [170, 162] on div "Action Action Create package Edit attributes Global inventory Locate package Lo…" at bounding box center [327, 161] width 606 height 193
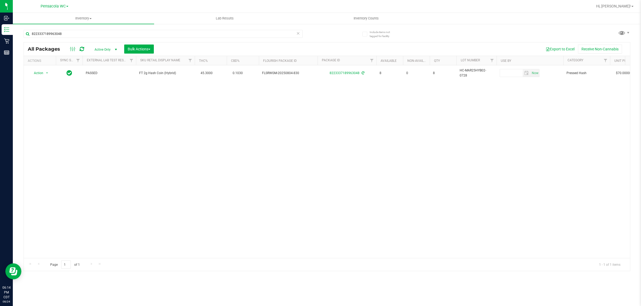
click at [47, 61] on div "Actions" at bounding box center [41, 61] width 26 height 4
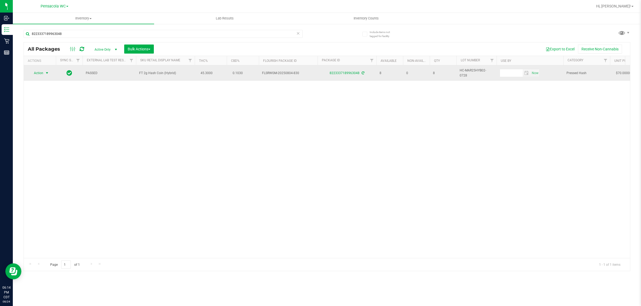
click at [45, 74] on span "select" at bounding box center [47, 73] width 4 height 4
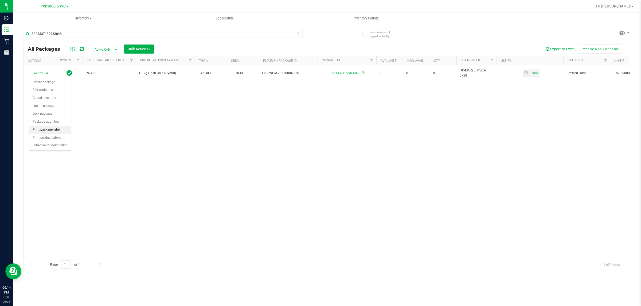
click at [55, 129] on li "Print package label" at bounding box center [49, 130] width 41 height 8
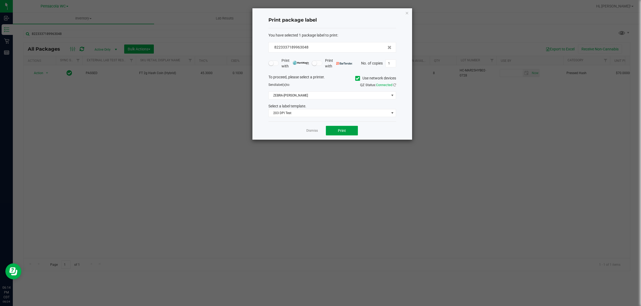
click at [319, 134] on button "Print" at bounding box center [342, 131] width 32 height 10
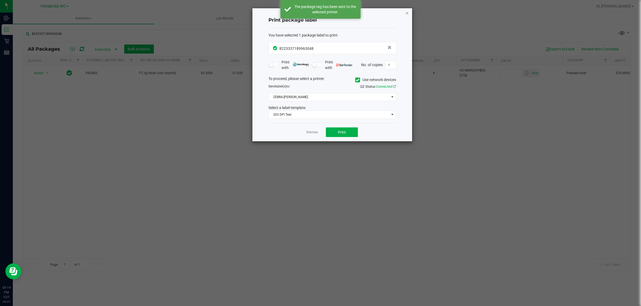
click at [319, 13] on icon "button" at bounding box center [407, 13] width 4 height 6
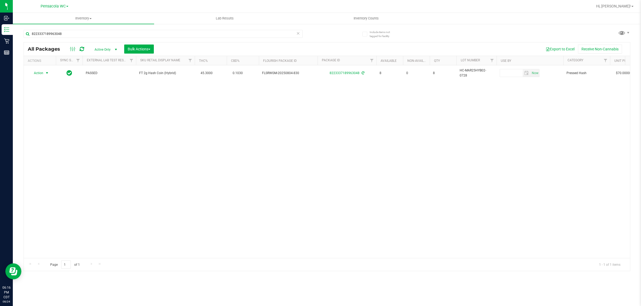
click at [298, 35] on icon at bounding box center [298, 33] width 4 height 6
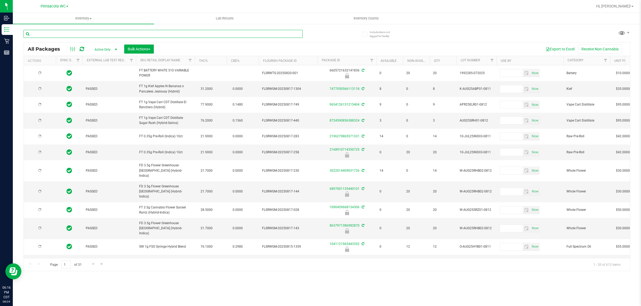
click at [79, 34] on input "text" at bounding box center [162, 34] width 279 height 8
type input "8876987281968588"
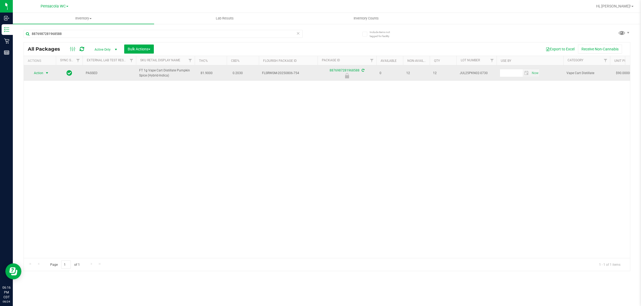
click at [46, 74] on span "select" at bounding box center [47, 73] width 4 height 4
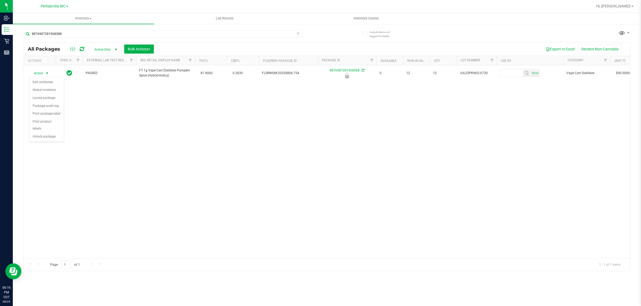
click at [43, 139] on div "Action Action Edit attributes Global inventory Locate package Package audit log…" at bounding box center [327, 161] width 606 height 193
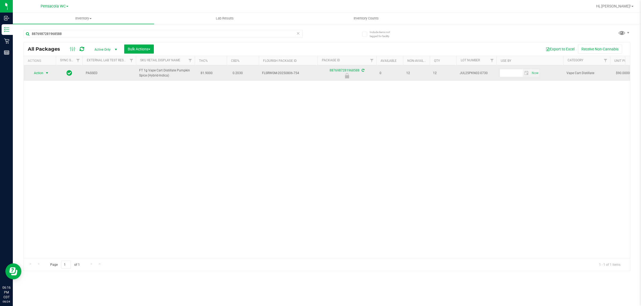
click at [45, 73] on span "select" at bounding box center [47, 73] width 4 height 4
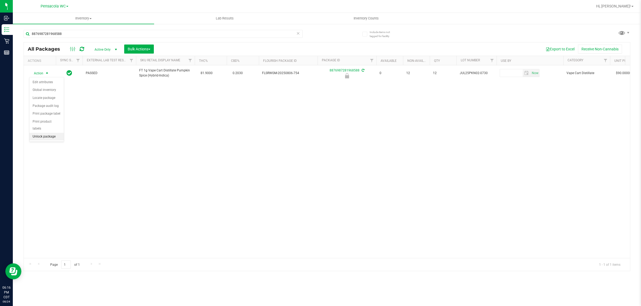
click at [52, 133] on li "Unlock package" at bounding box center [46, 137] width 34 height 8
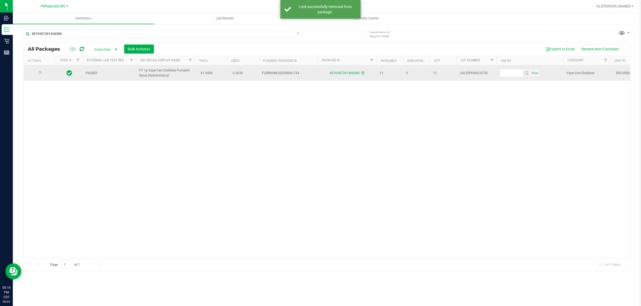
click at [39, 77] on td at bounding box center [40, 72] width 32 height 15
click at [46, 73] on span "select" at bounding box center [47, 73] width 4 height 4
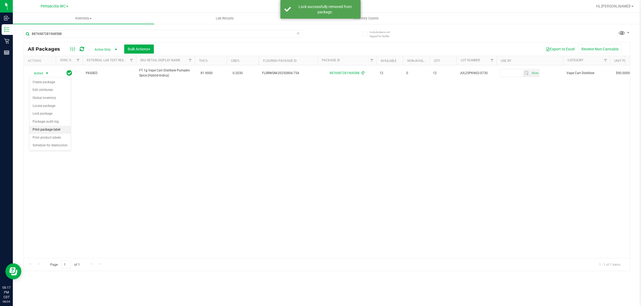
click at [45, 130] on li "Print package label" at bounding box center [49, 130] width 41 height 8
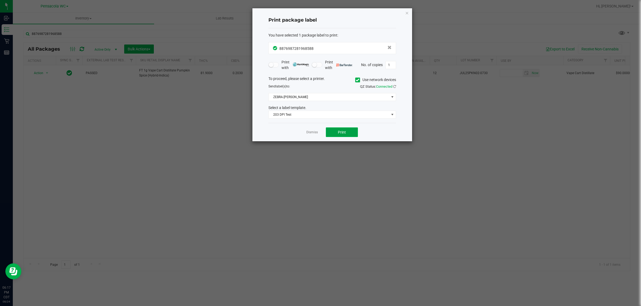
click at [319, 135] on span "Print" at bounding box center [342, 132] width 8 height 4
click at [319, 15] on icon "button" at bounding box center [407, 13] width 4 height 6
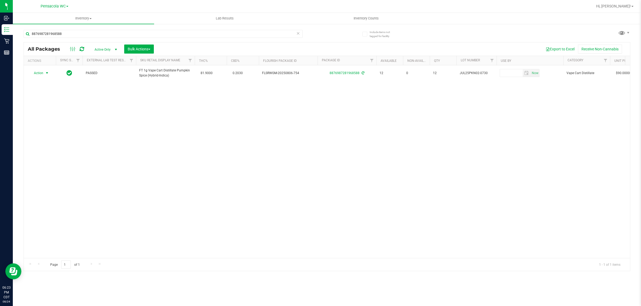
click at [297, 33] on icon at bounding box center [298, 33] width 4 height 6
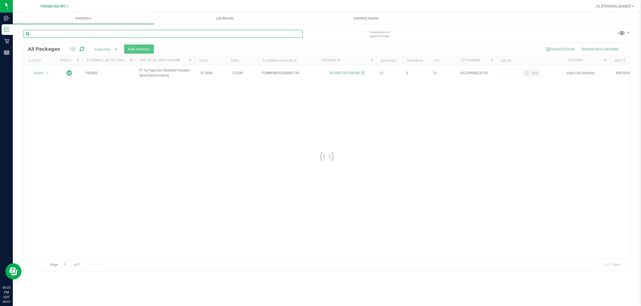
click at [56, 34] on input "text" at bounding box center [162, 34] width 279 height 8
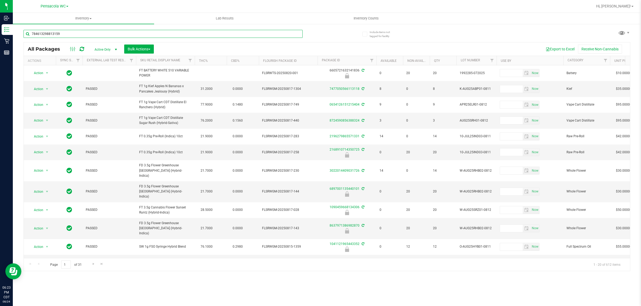
type input "7846132988131590"
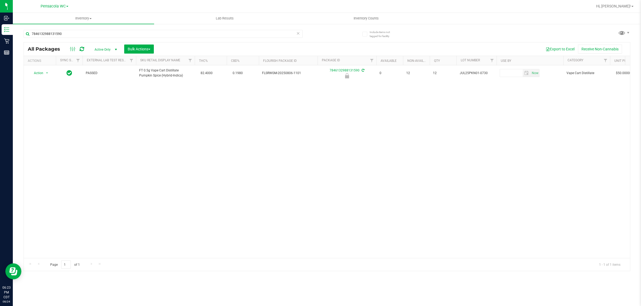
click at [153, 119] on div "Action Action Edit attributes Global inventory Locate package Package audit log…" at bounding box center [327, 161] width 606 height 193
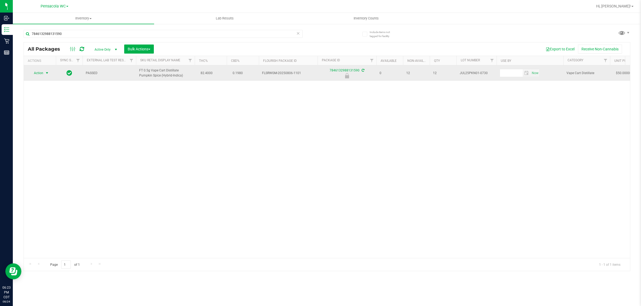
click at [46, 73] on span "select" at bounding box center [47, 73] width 4 height 4
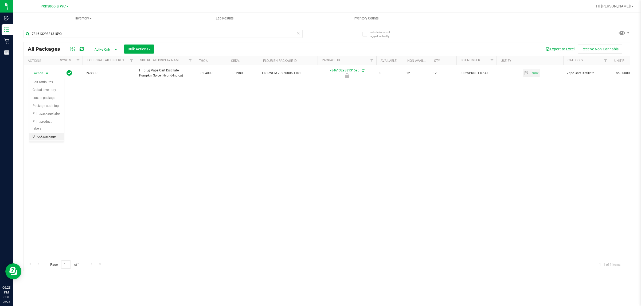
click at [47, 133] on li "Unlock package" at bounding box center [46, 137] width 34 height 8
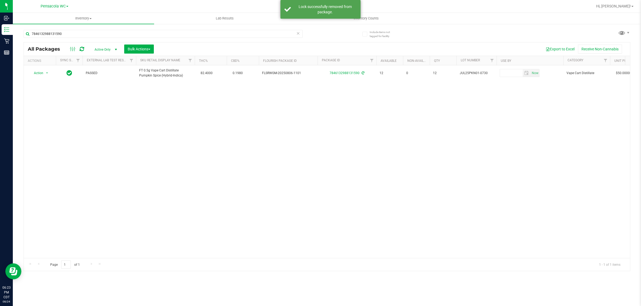
click at [107, 102] on div "Action Action Create package Edit attributes Global inventory Locate package Lo…" at bounding box center [327, 161] width 606 height 193
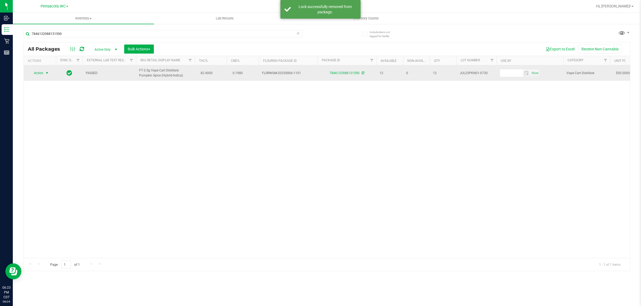
click at [45, 73] on span "select" at bounding box center [47, 73] width 4 height 4
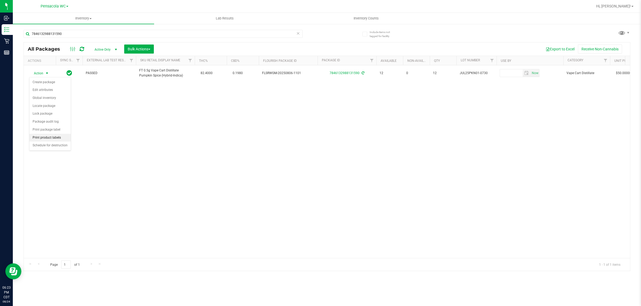
click at [54, 138] on li "Print product labels" at bounding box center [49, 138] width 41 height 8
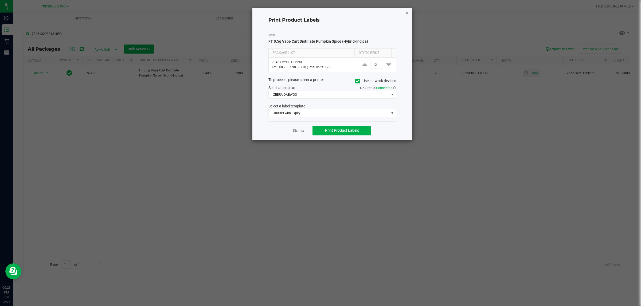
click at [319, 11] on icon "button" at bounding box center [407, 13] width 4 height 6
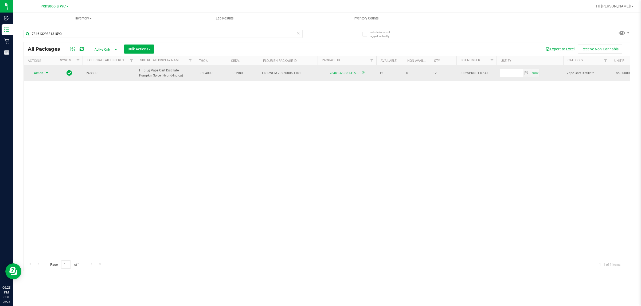
click at [38, 73] on span "Action" at bounding box center [36, 72] width 14 height 7
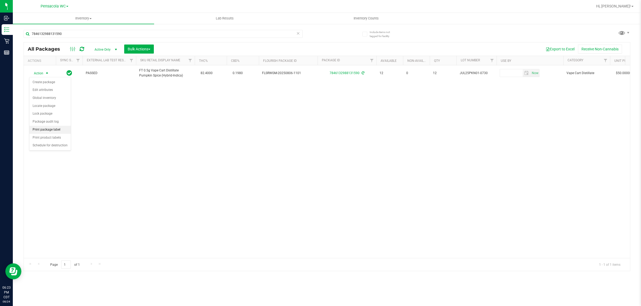
click at [55, 130] on li "Print package label" at bounding box center [49, 130] width 41 height 8
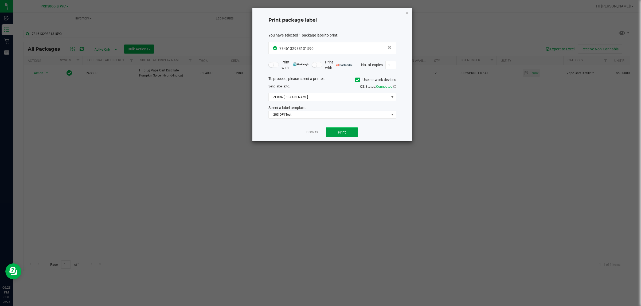
click at [319, 136] on button "Print" at bounding box center [342, 133] width 32 height 10
click at [319, 13] on icon "button" at bounding box center [407, 13] width 4 height 6
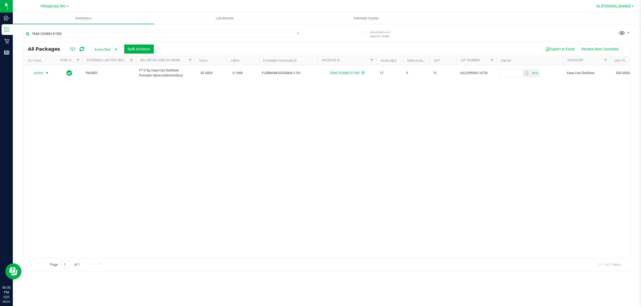
click at [319, 4] on span "Hi, [PERSON_NAME]!" at bounding box center [613, 6] width 35 height 4
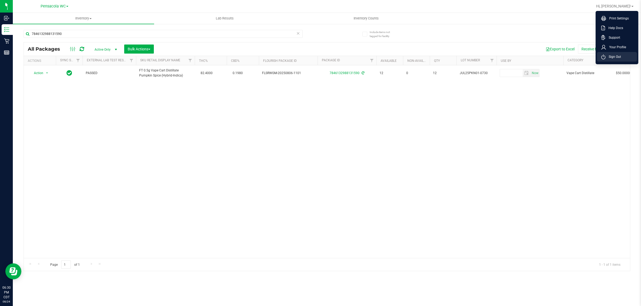
click at [319, 58] on span "Sign Out" at bounding box center [612, 56] width 15 height 5
